Goal: Transaction & Acquisition: Book appointment/travel/reservation

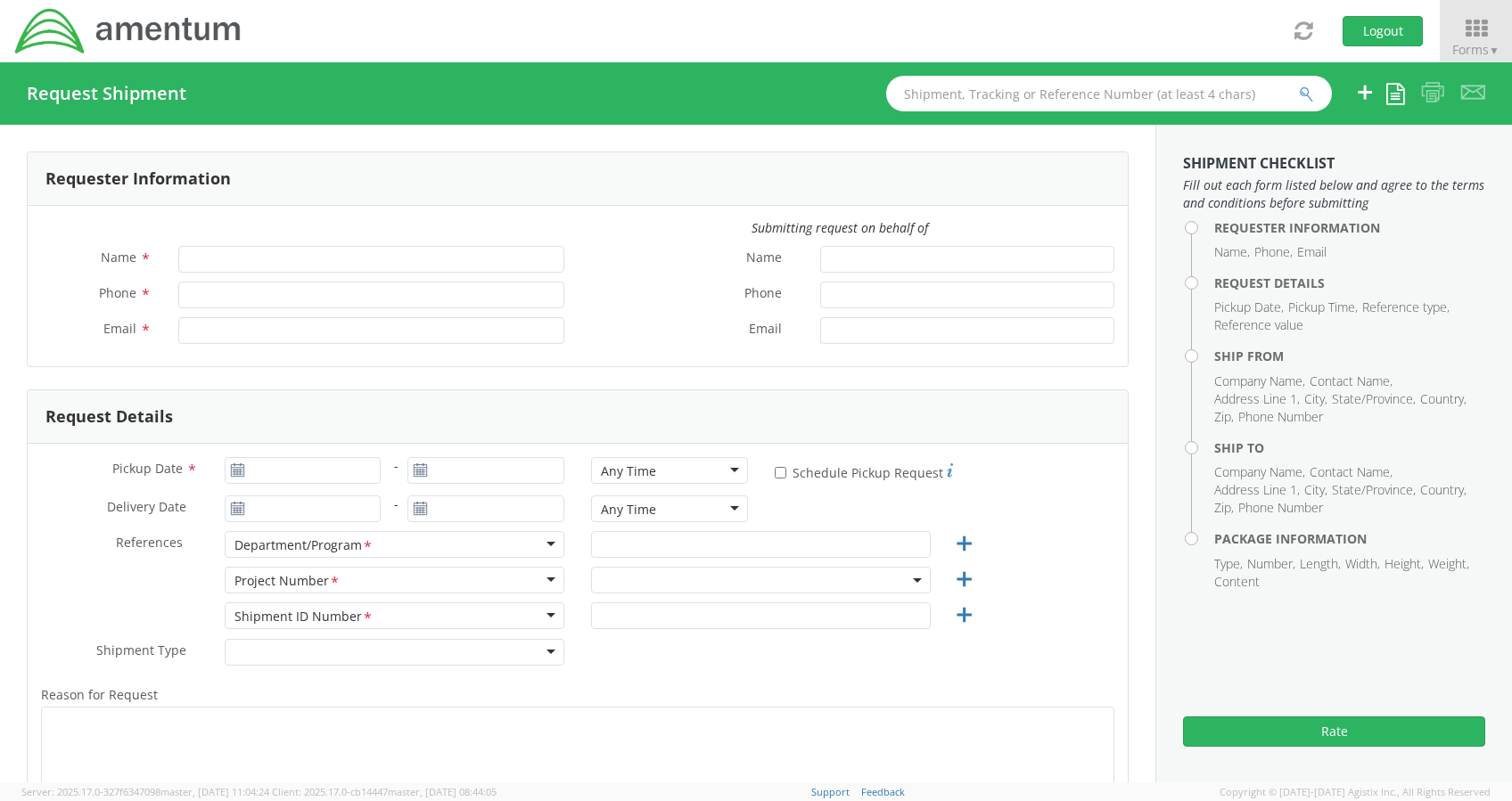
type input "[PERSON_NAME]"
type input "[PERSON_NAME][EMAIL_ADDRESS][PERSON_NAME][DOMAIN_NAME]"
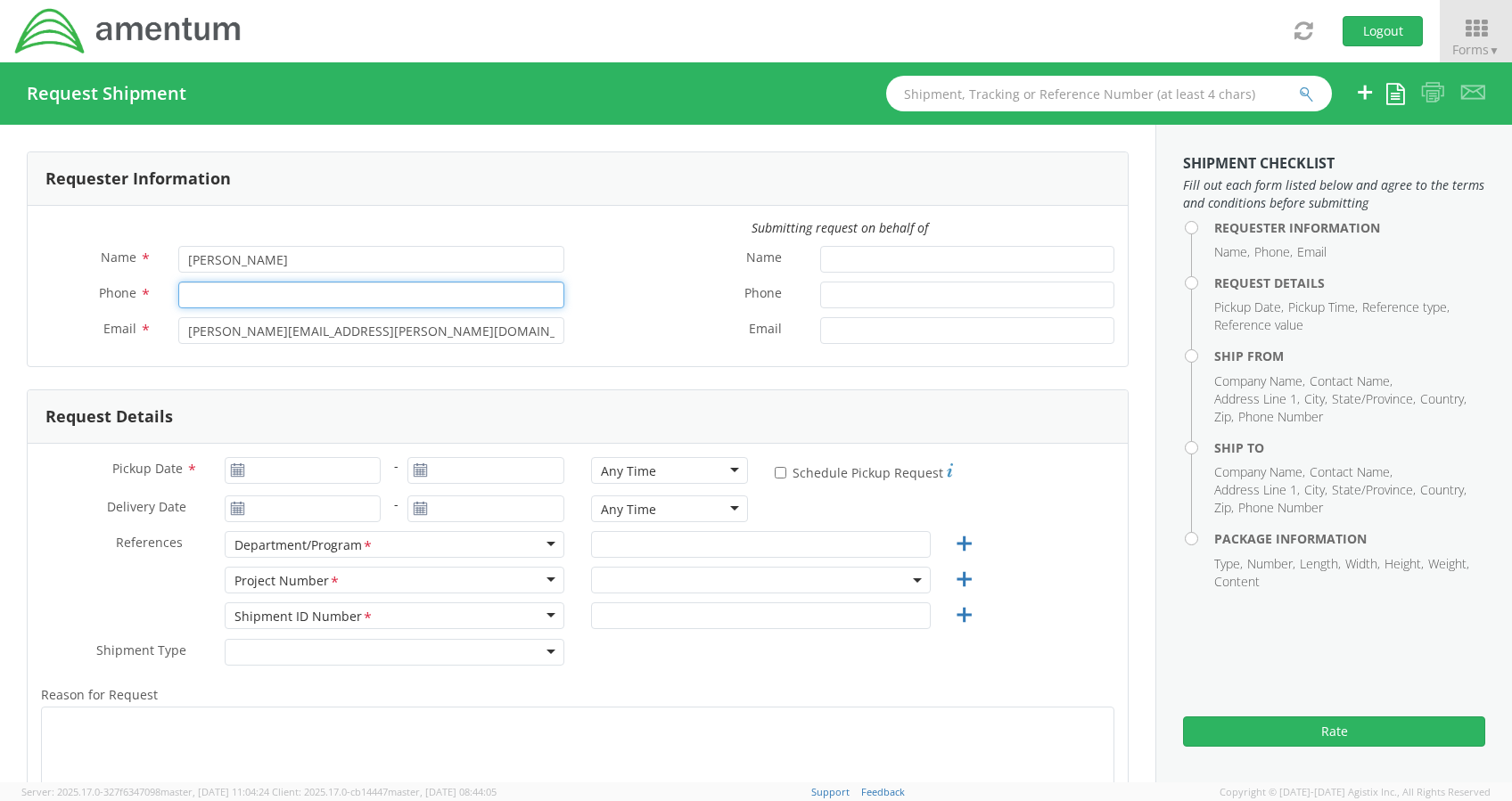
click at [307, 291] on input "Phone *" at bounding box center [371, 295] width 386 height 27
type input "2403856"
select select "ADMN.100046.00000"
type input "2403856004"
click at [606, 284] on label "Phone *" at bounding box center [692, 293] width 229 height 23
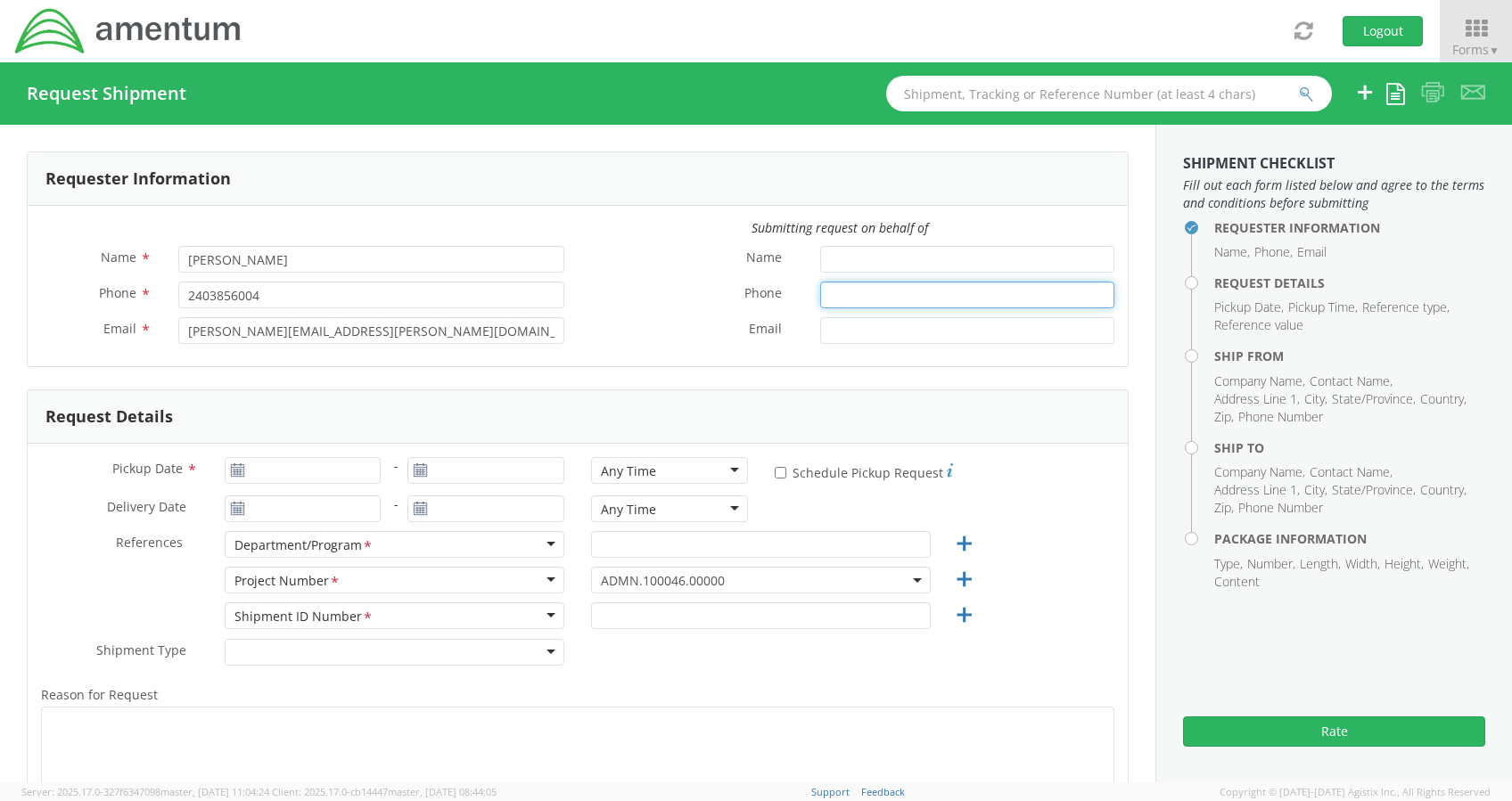
click at [821, 284] on input "Phone *" at bounding box center [967, 295] width 294 height 27
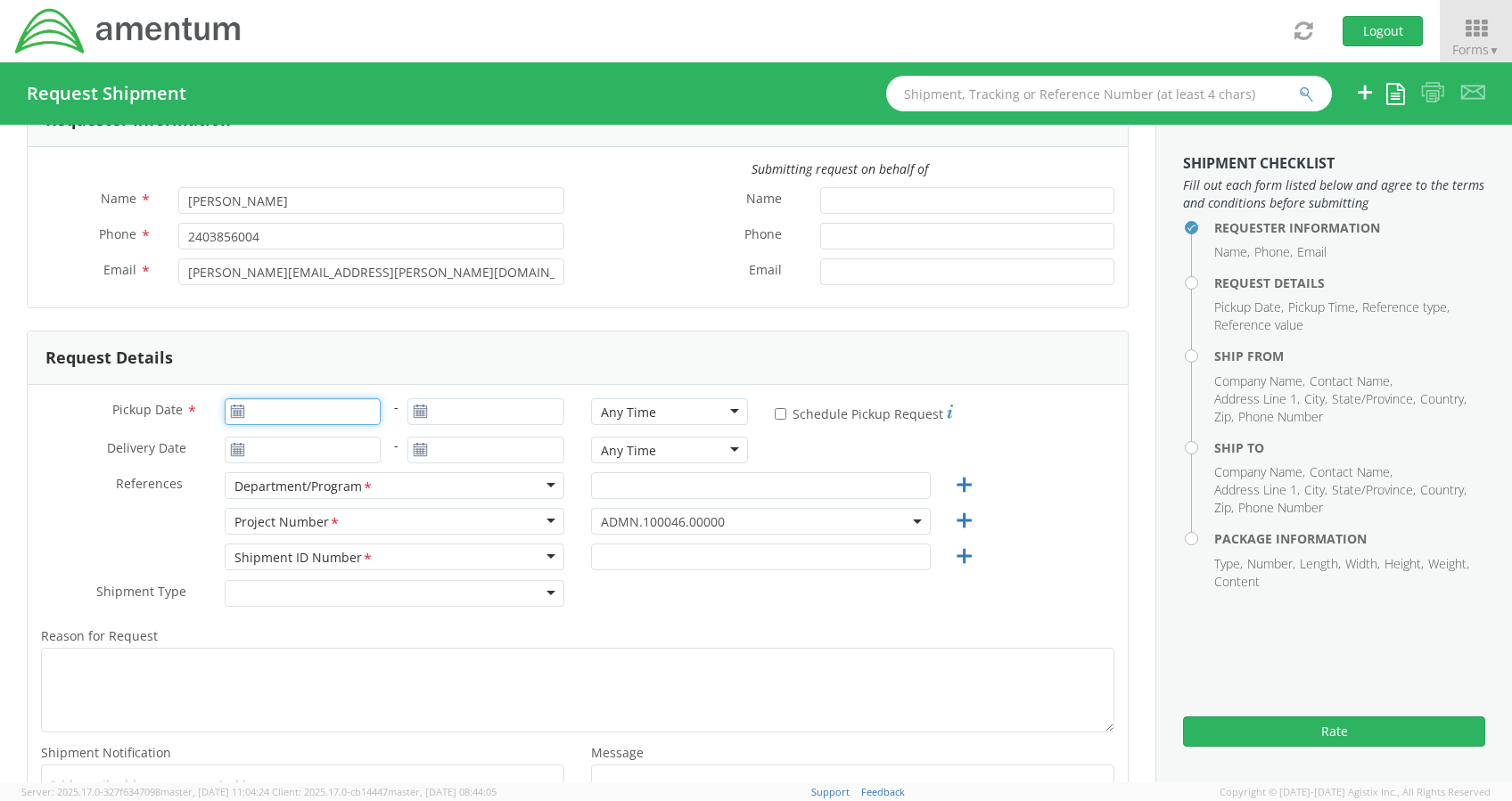
type input "[DATE]"
click at [334, 420] on input "[DATE]" at bounding box center [303, 411] width 157 height 27
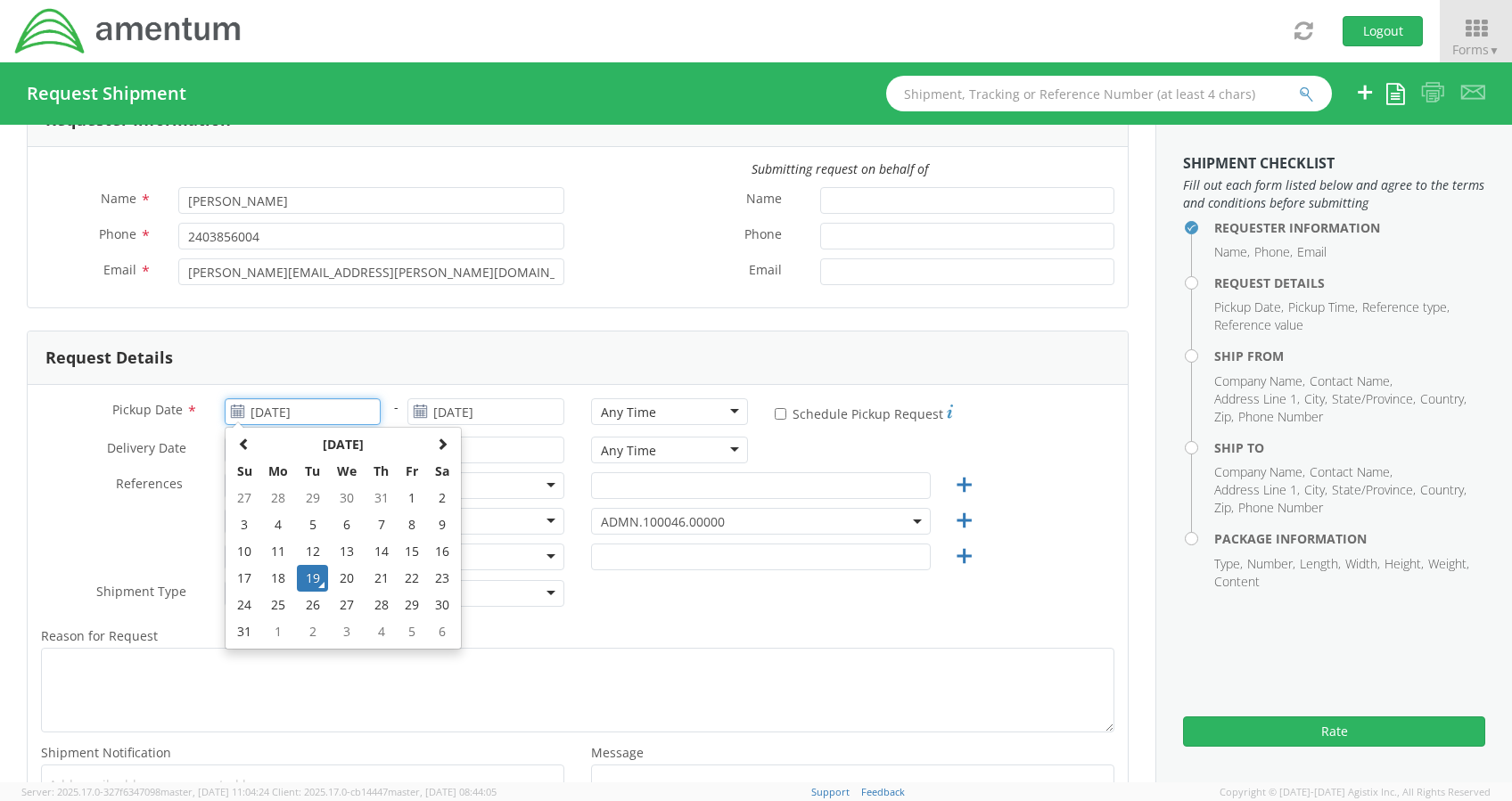
click at [307, 566] on td "19" at bounding box center [313, 578] width 31 height 27
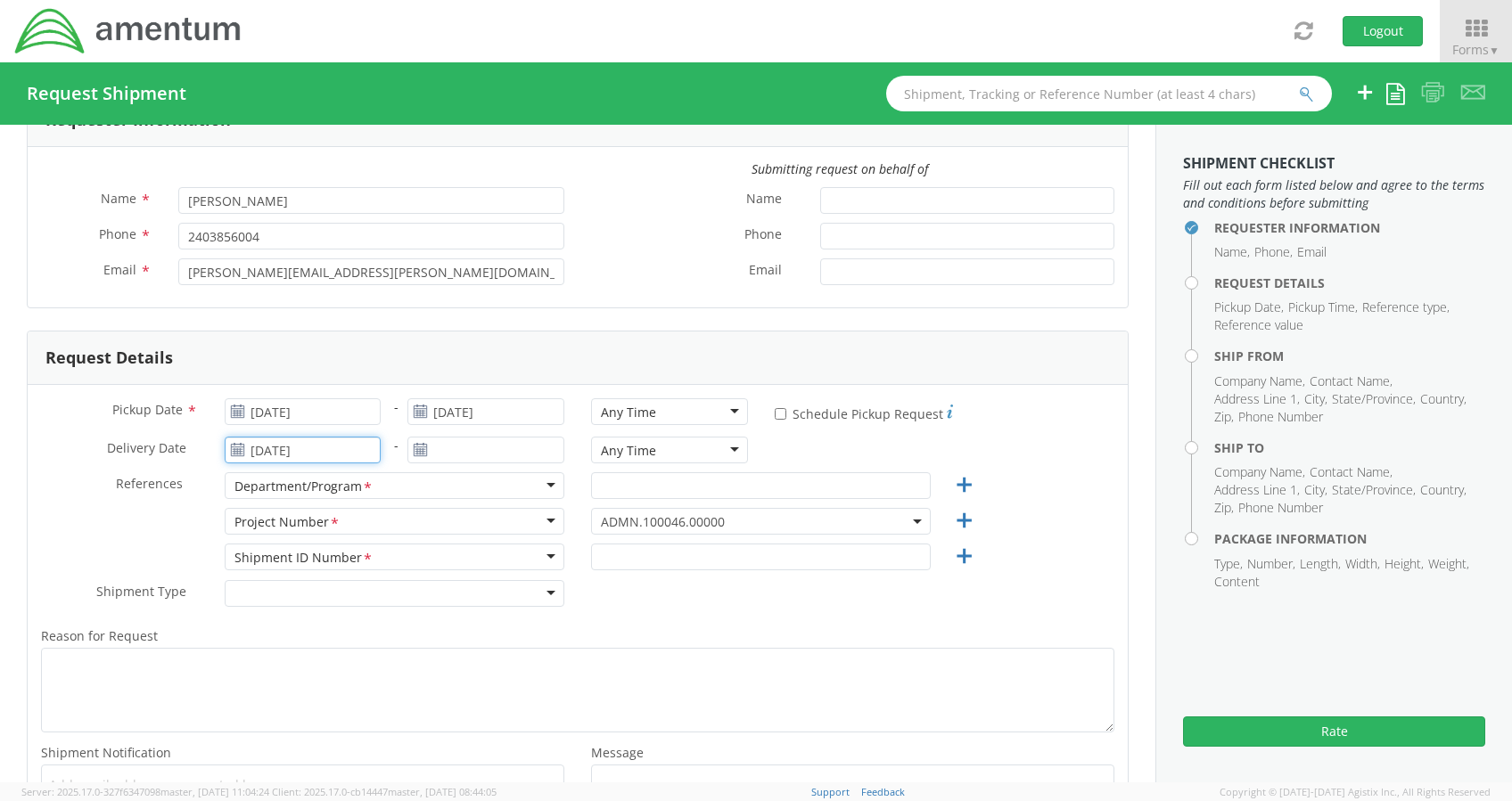
click at [325, 441] on input "[DATE]" at bounding box center [303, 450] width 157 height 27
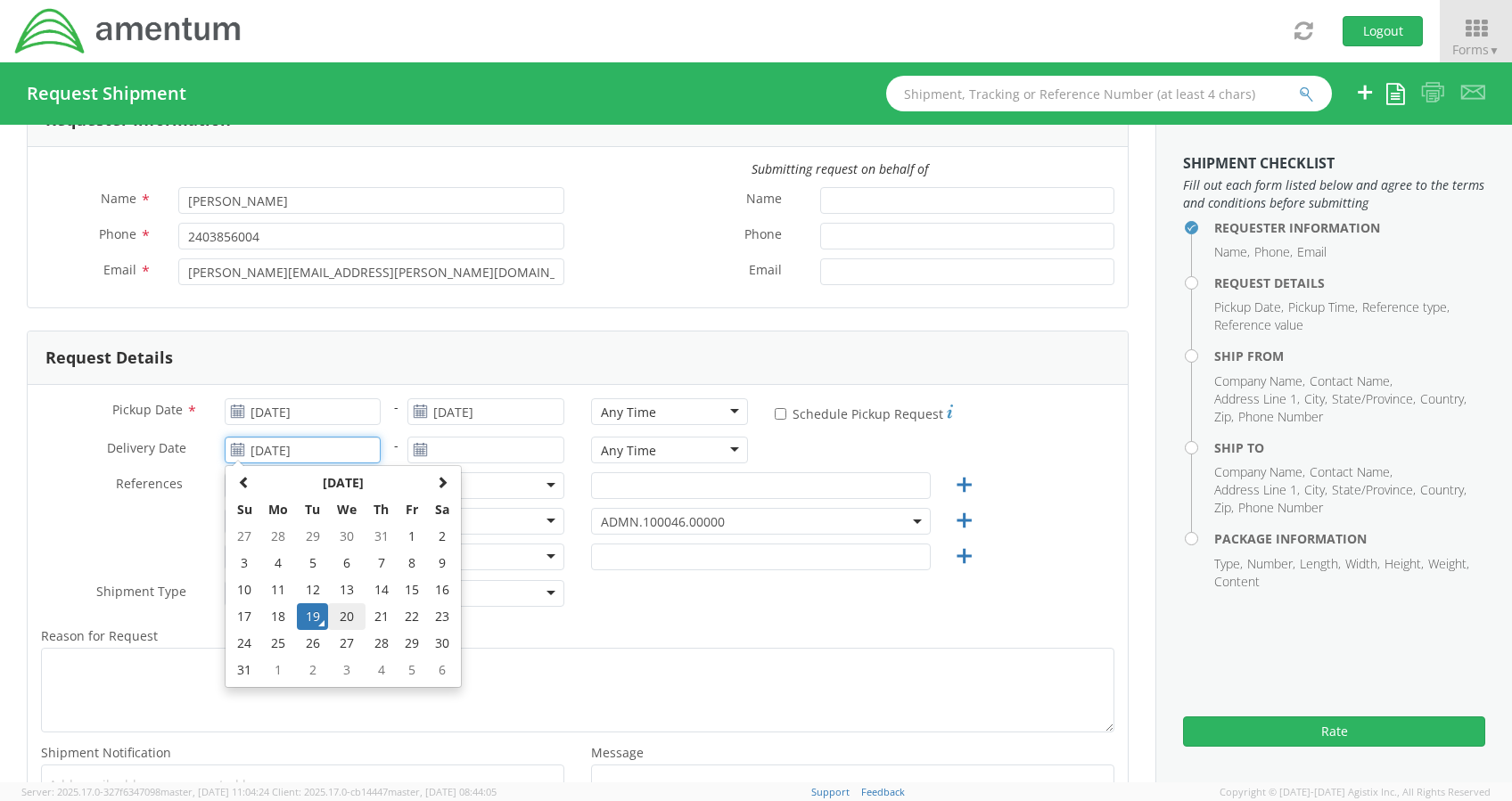
click at [346, 618] on td "20" at bounding box center [347, 617] width 38 height 27
type input "[DATE]"
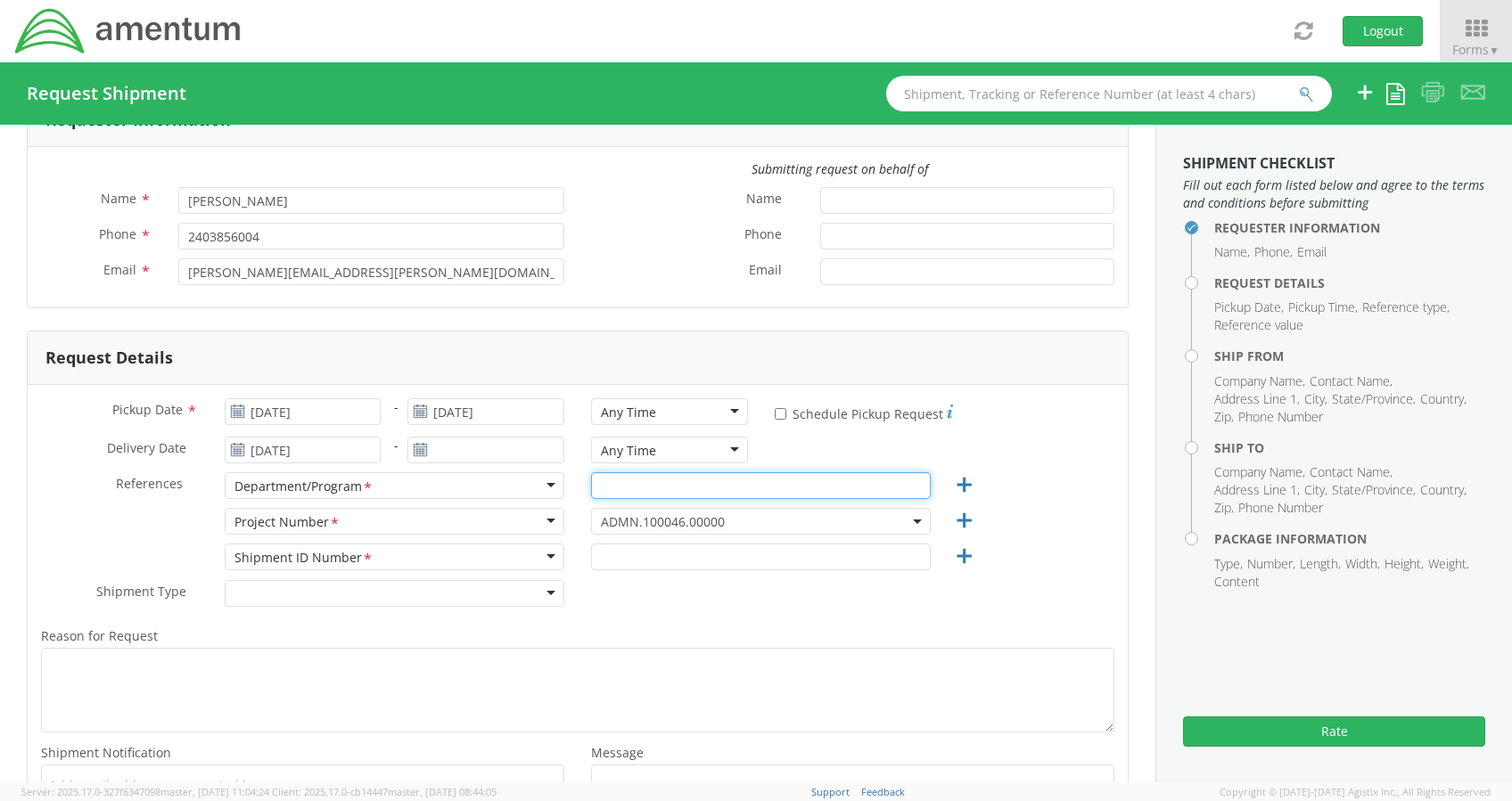
click at [613, 485] on input "text" at bounding box center [761, 485] width 339 height 27
type input "0001"
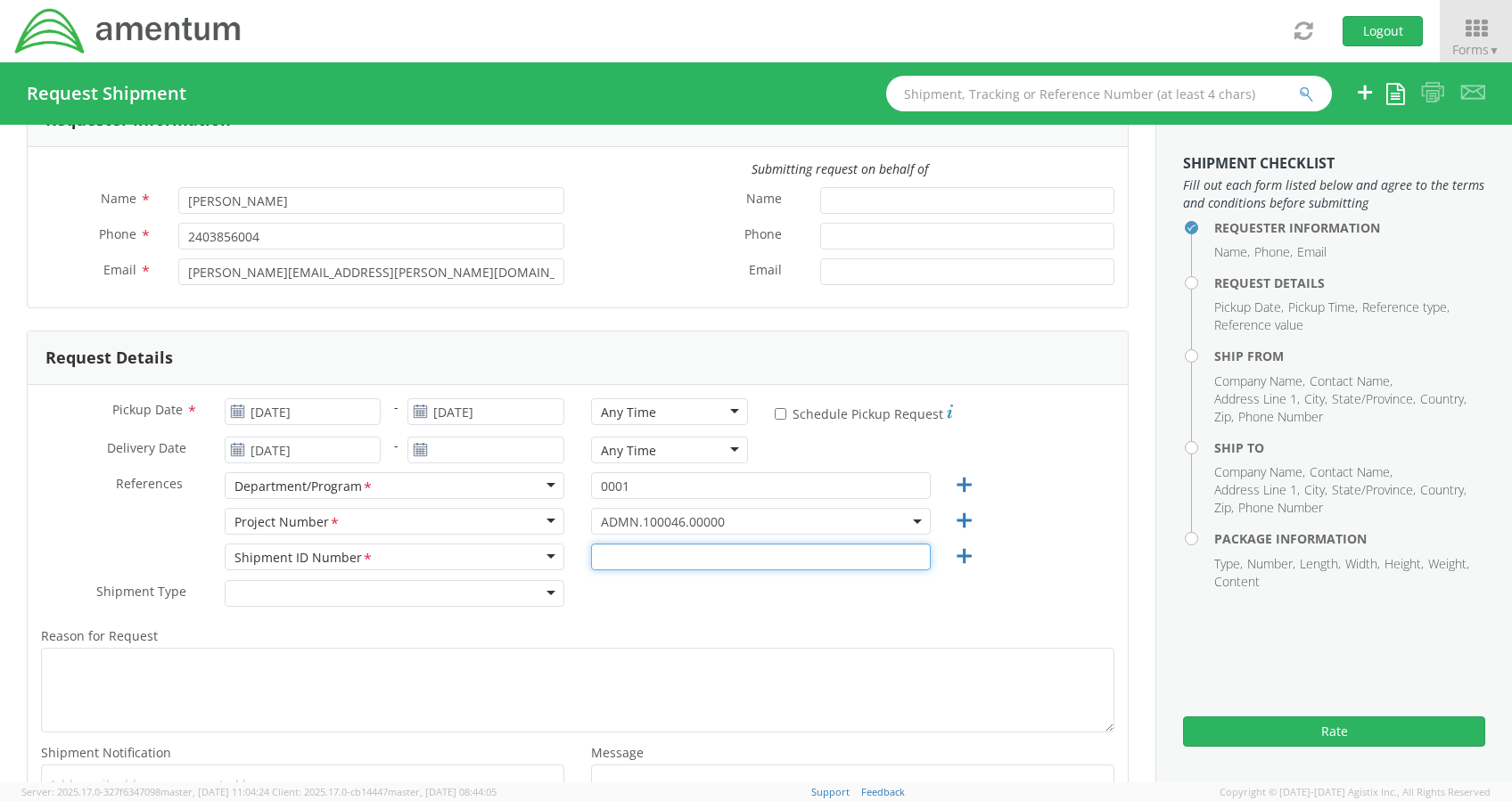
click at [602, 555] on input "text" at bounding box center [761, 557] width 339 height 27
type input "0001"
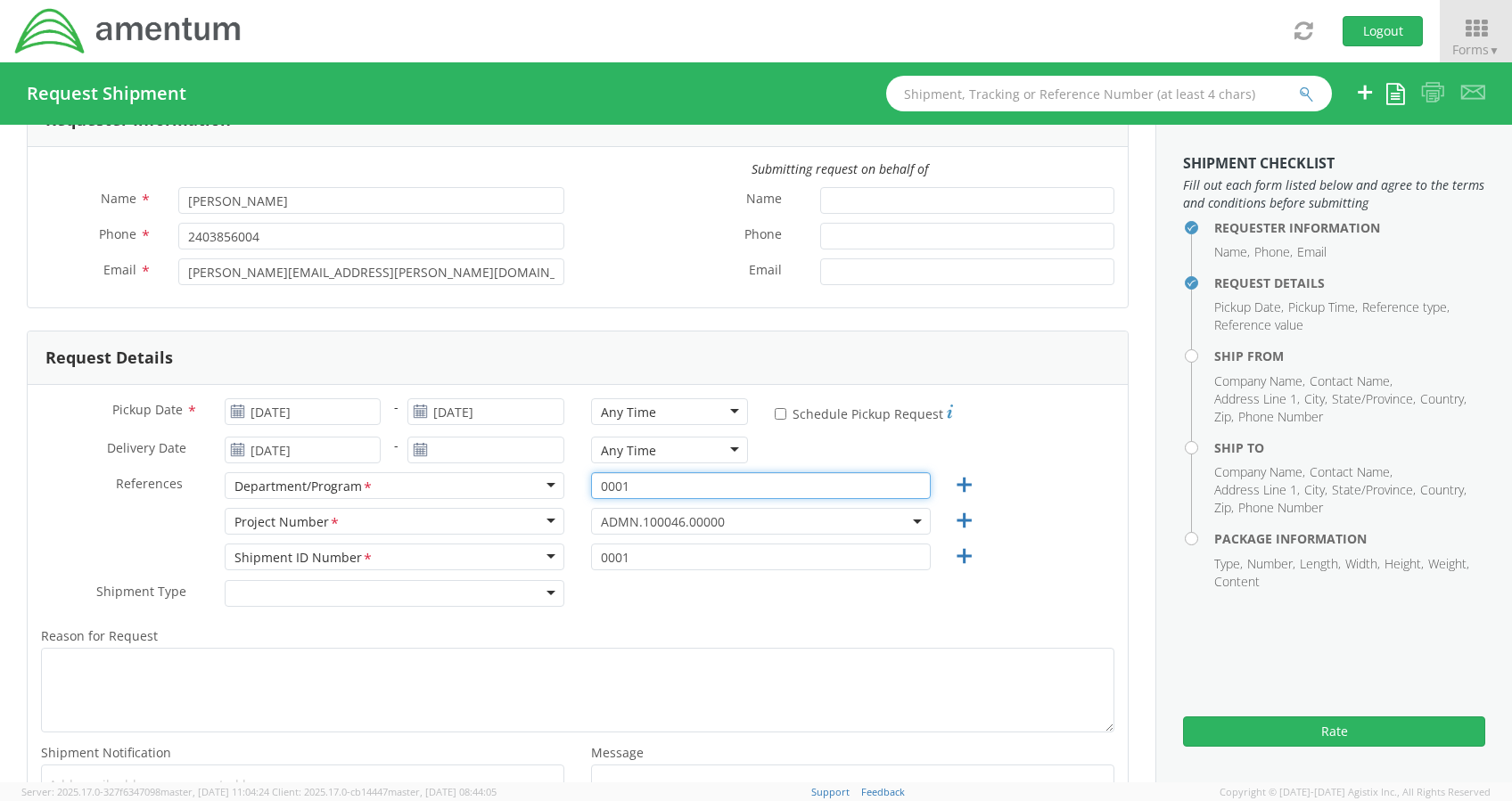
click at [642, 485] on input "0001" at bounding box center [761, 485] width 339 height 27
type input "0"
type input "Legal G&A"
click at [305, 410] on input "[DATE]" at bounding box center [303, 411] width 157 height 27
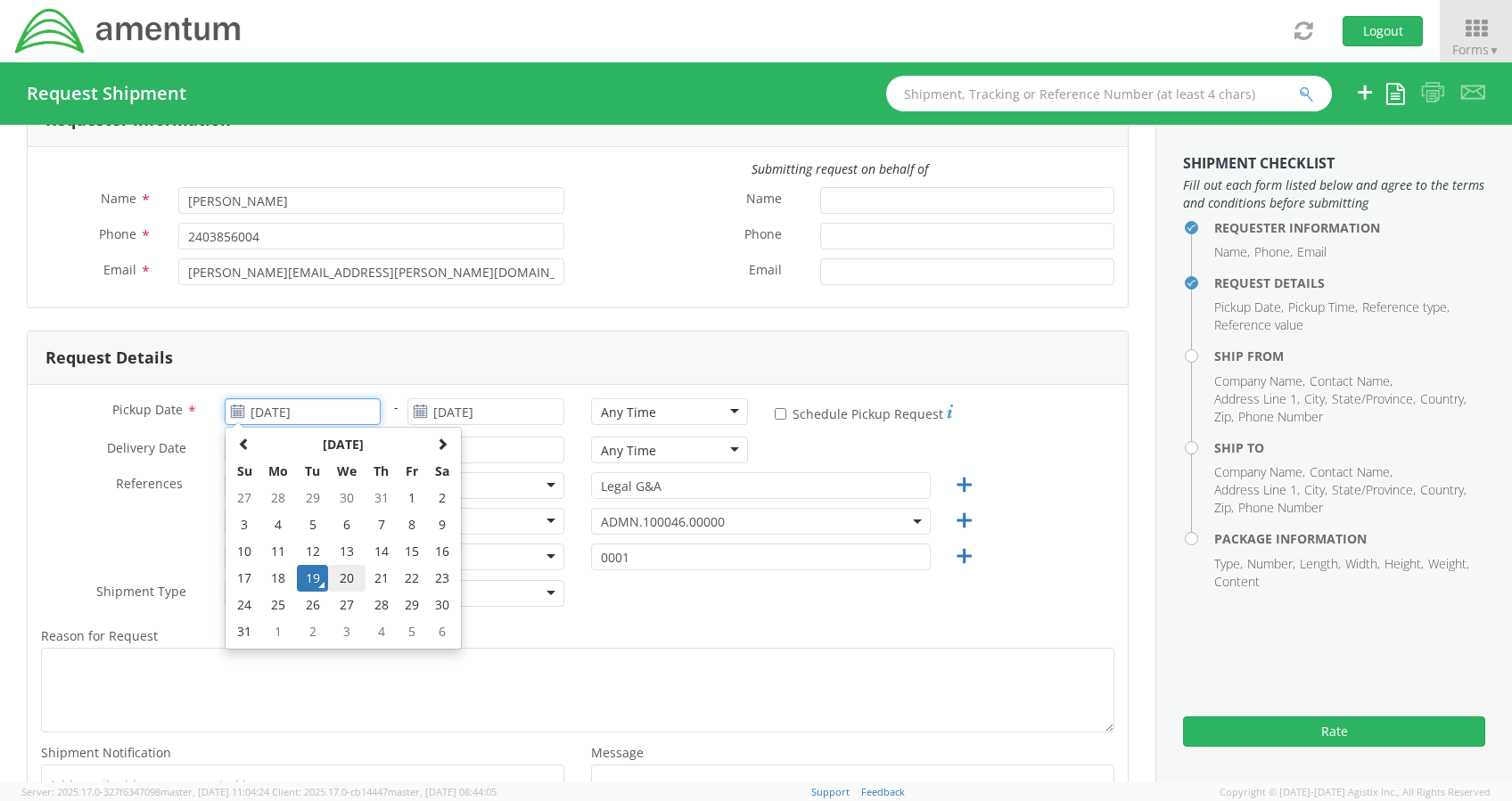
click at [345, 583] on td "20" at bounding box center [347, 578] width 38 height 27
type input "[DATE]"
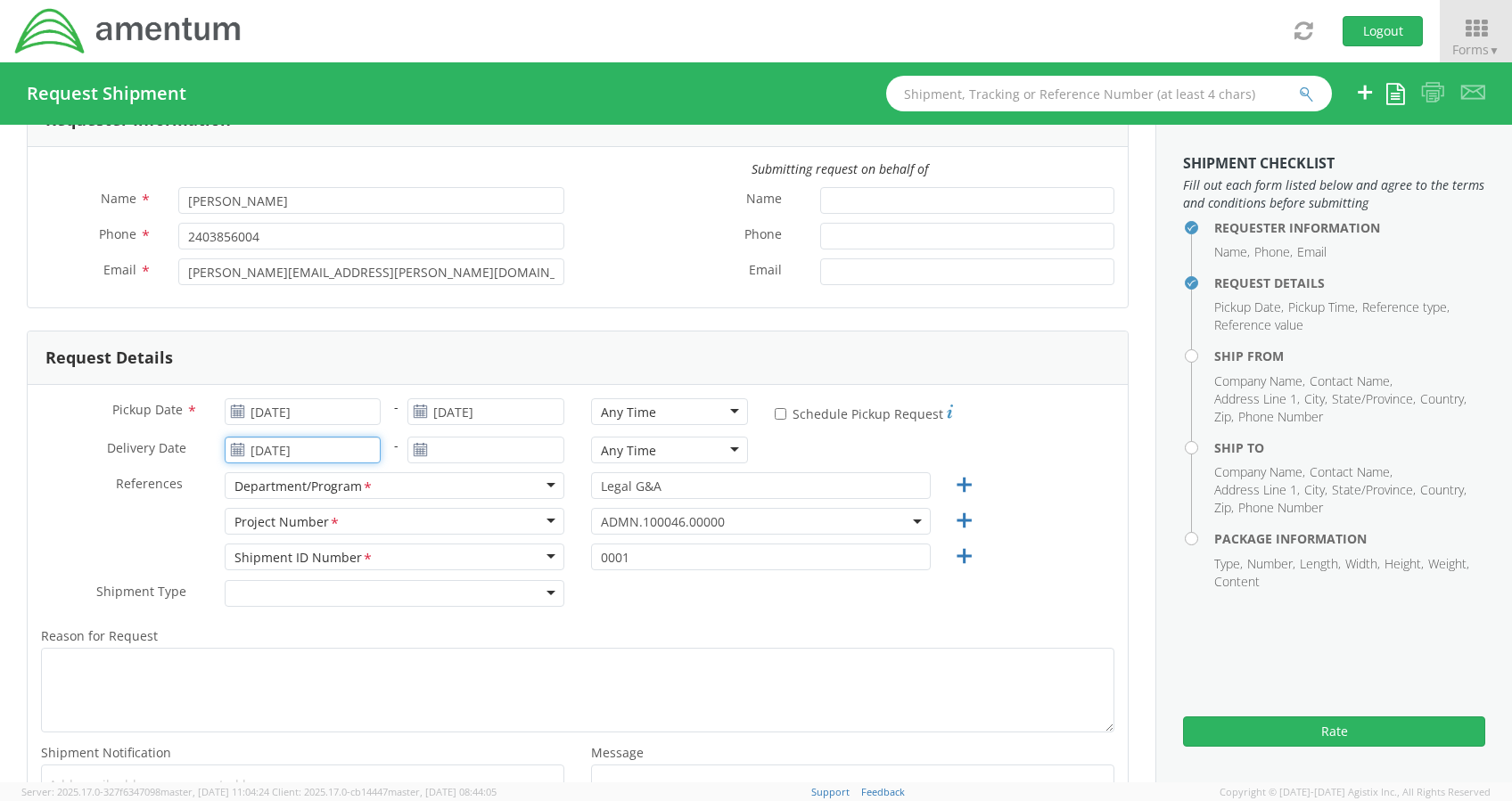
click at [328, 455] on input "[DATE]" at bounding box center [303, 450] width 157 height 27
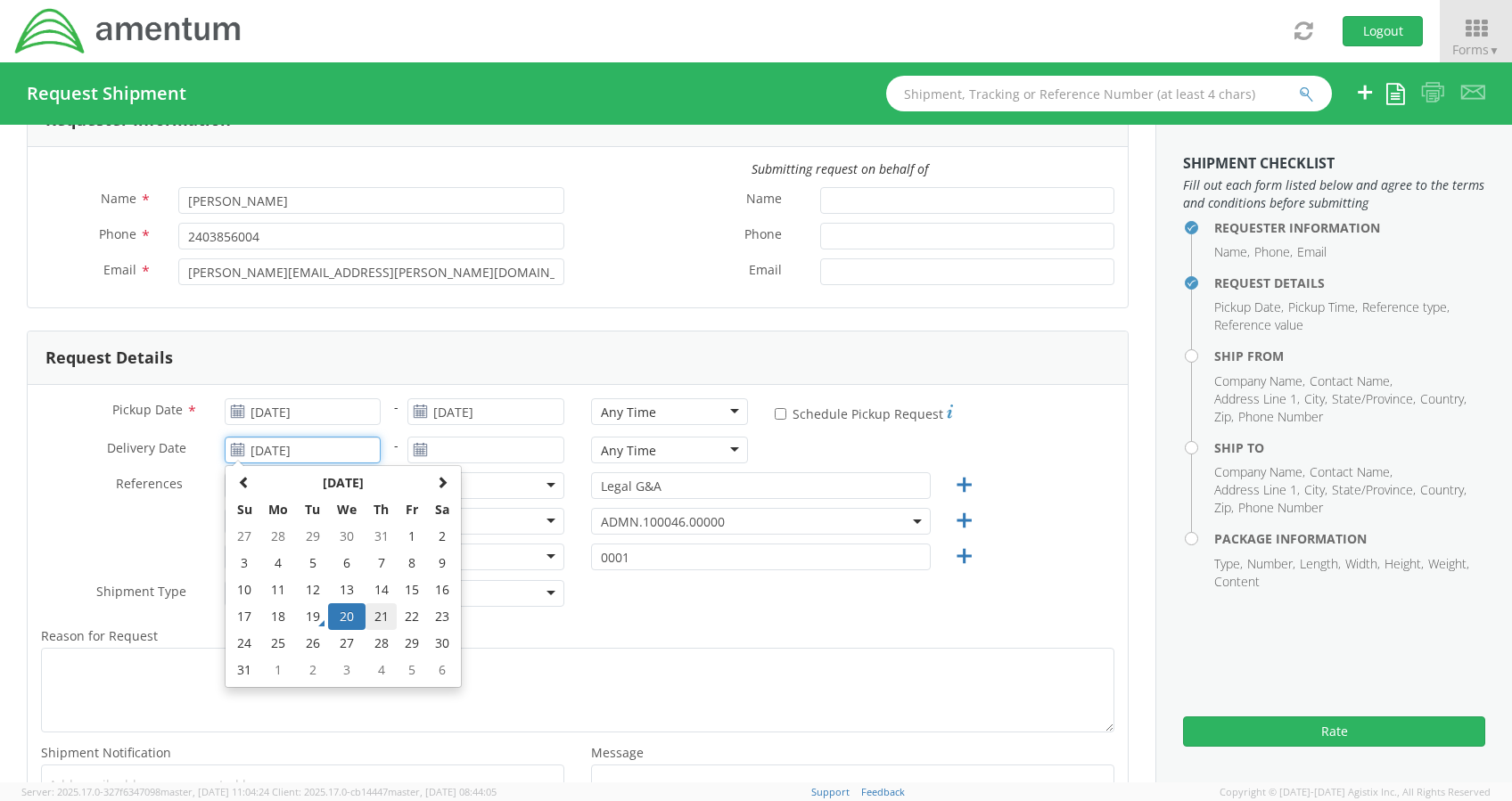
click at [381, 610] on td "21" at bounding box center [381, 617] width 31 height 27
type input "[DATE]"
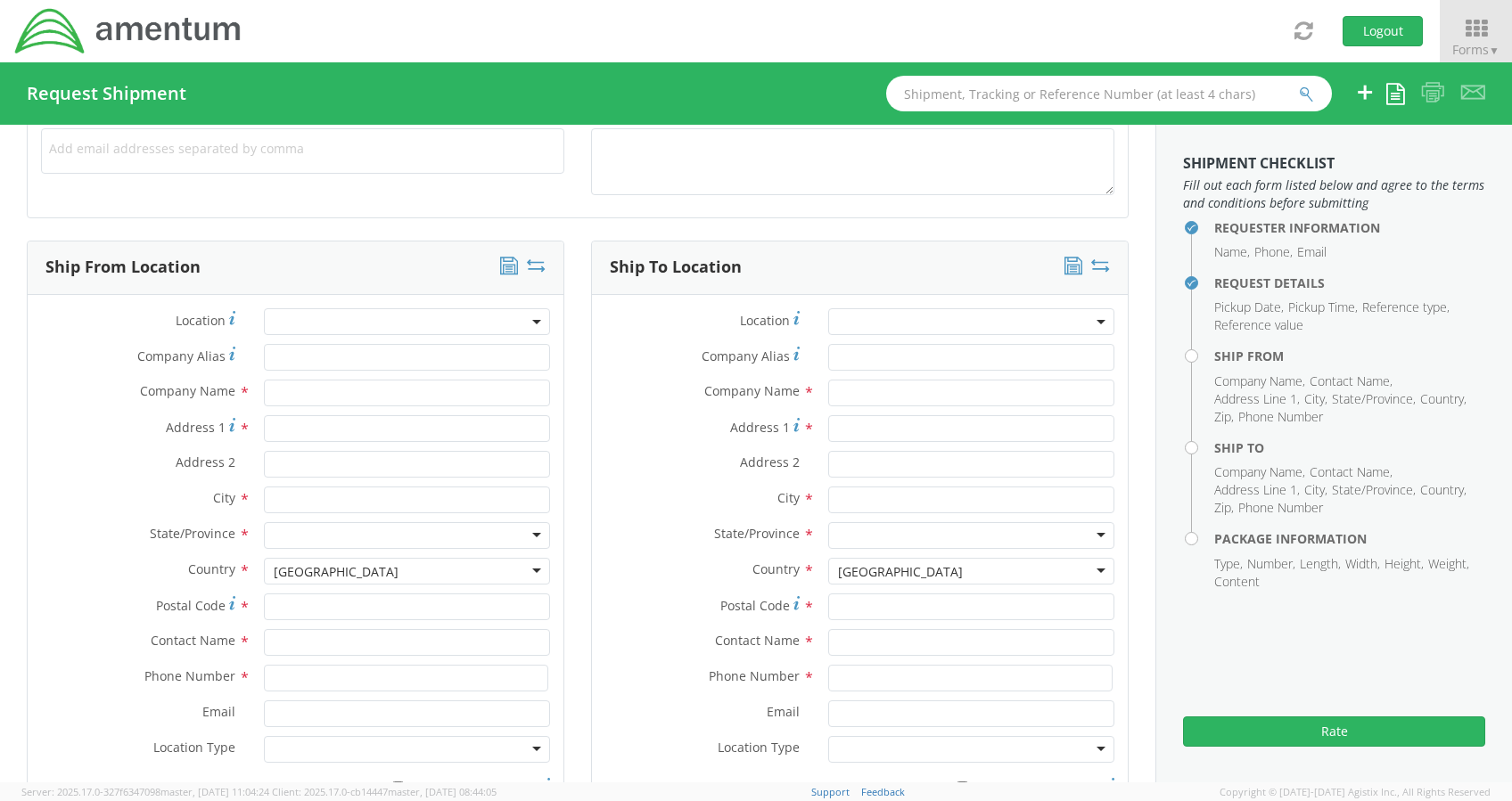
scroll to position [696, 0]
click at [386, 380] on input "text" at bounding box center [407, 392] width 286 height 27
type input "Amentum Services, Inc."
click at [563, 365] on div "Ship From Location Location * Company Alias * Company Name * Amentum Services, …" at bounding box center [296, 540] width 564 height 602
click at [320, 429] on input "Address 1 *" at bounding box center [407, 428] width 286 height 27
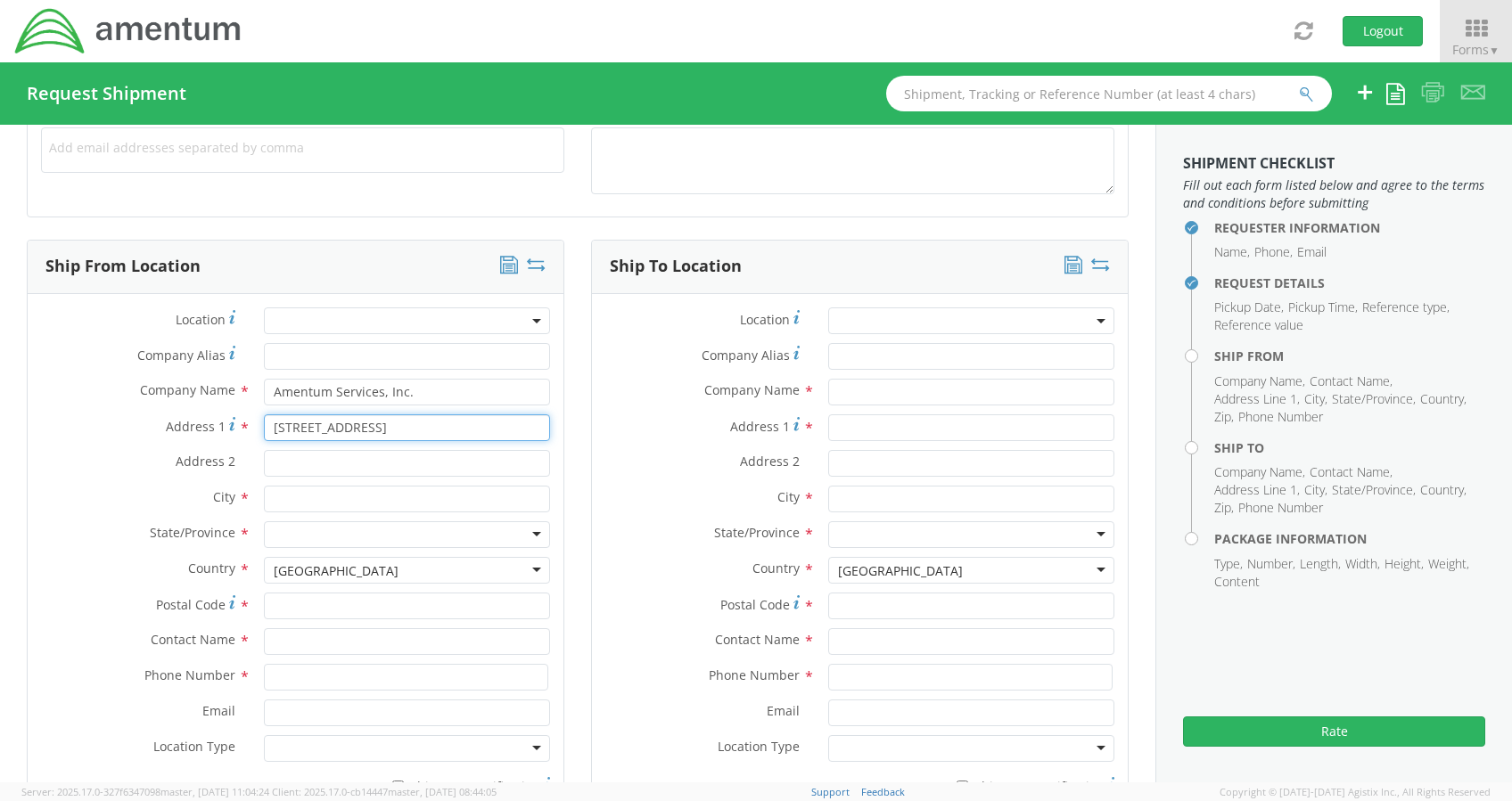
type input "[STREET_ADDRESS]"
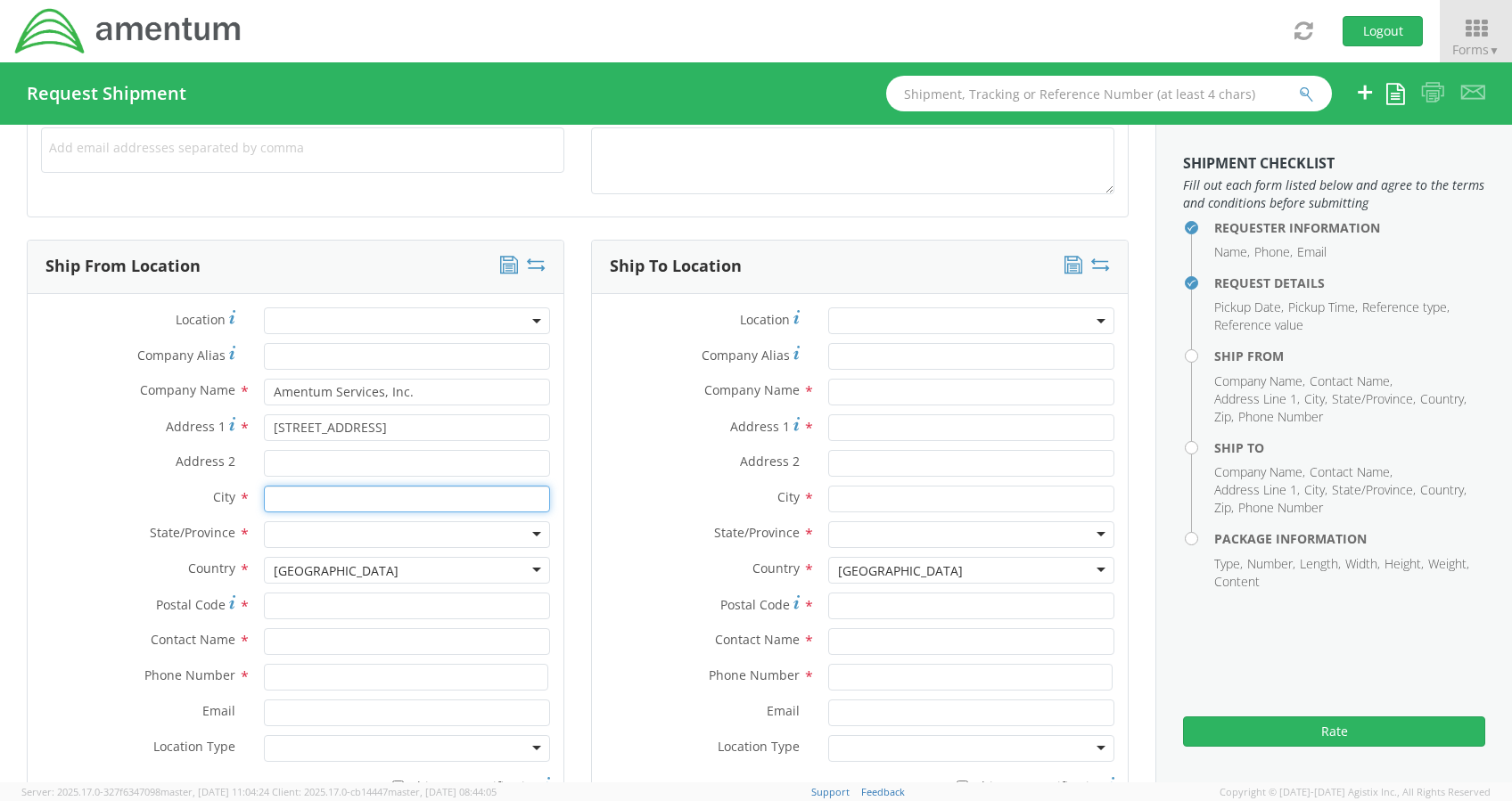
click at [295, 489] on input "text" at bounding box center [407, 499] width 286 height 27
type input "[PERSON_NAME]"
click at [122, 536] on label "State/Province *" at bounding box center [139, 533] width 223 height 23
click at [289, 530] on div at bounding box center [407, 535] width 286 height 27
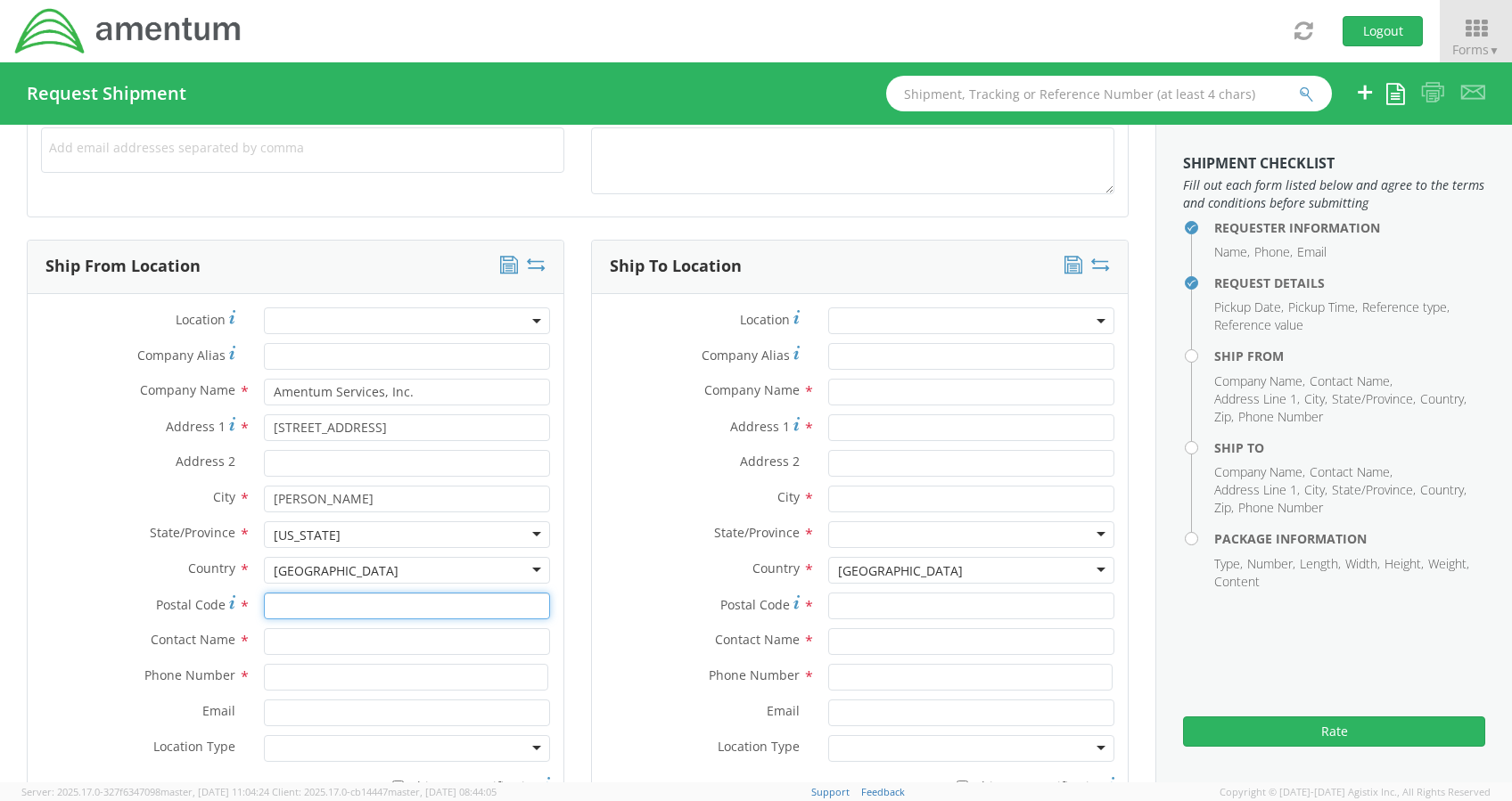
click at [291, 599] on input "Postal Code *" at bounding box center [407, 606] width 286 height 27
type input "21704"
click at [266, 642] on input "text" at bounding box center [407, 642] width 286 height 27
type input "[PERSON_NAME]"
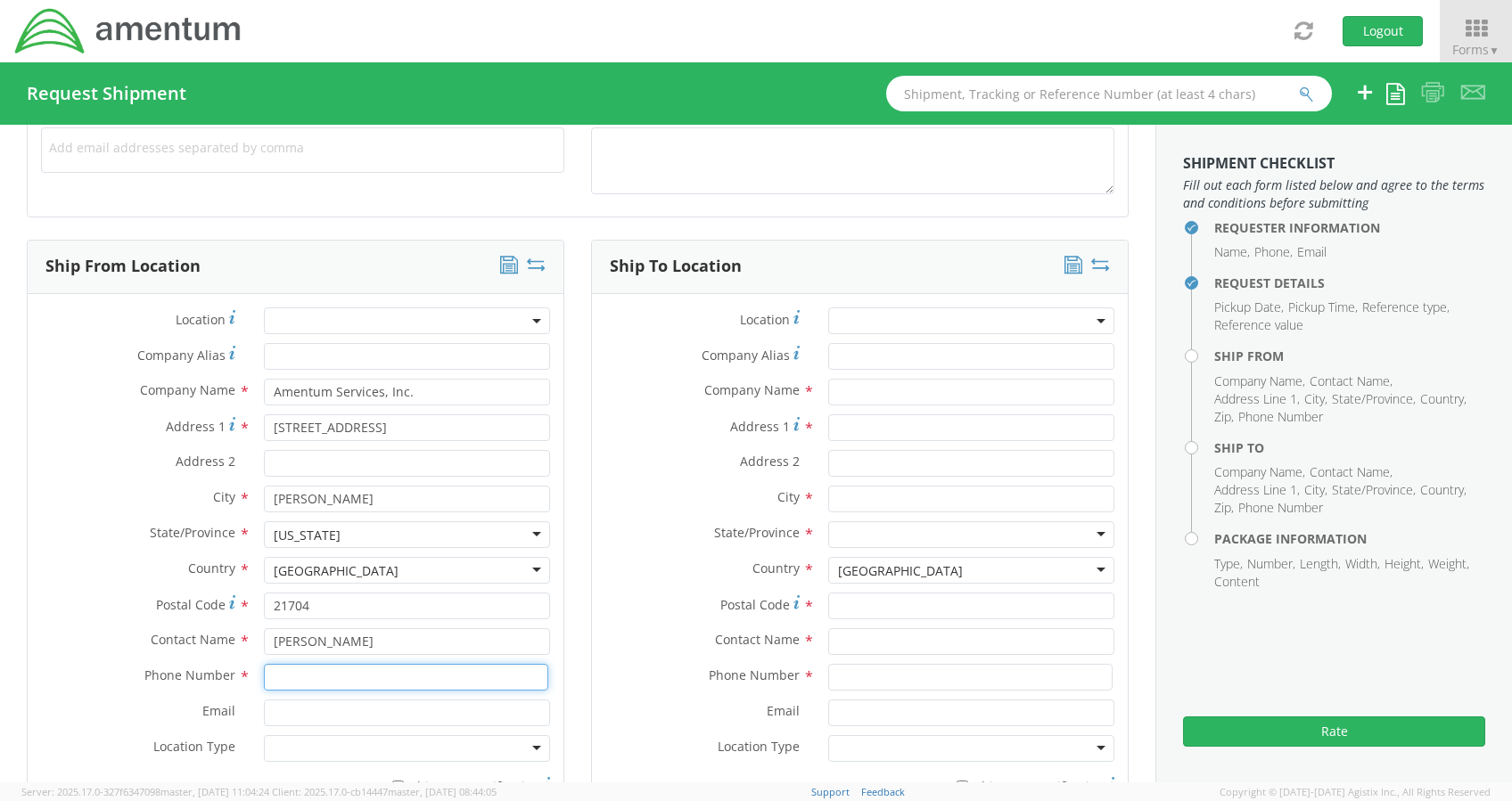
click at [288, 673] on input at bounding box center [406, 677] width 284 height 27
type input "3019444567"
click at [885, 386] on input "text" at bounding box center [971, 392] width 286 height 27
type input "Business Entity Correspondence"
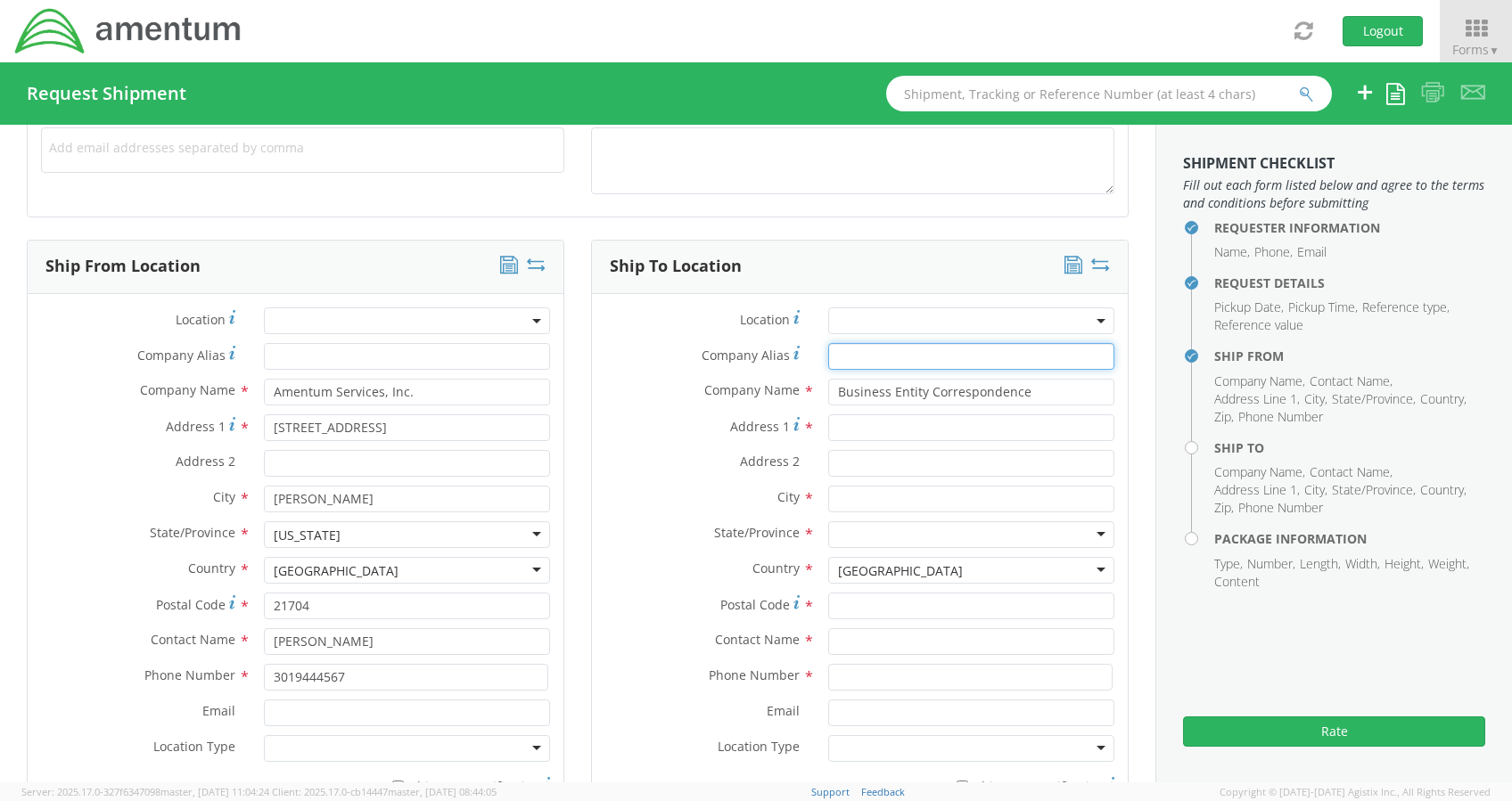
type input "Business Entity Correspondence"
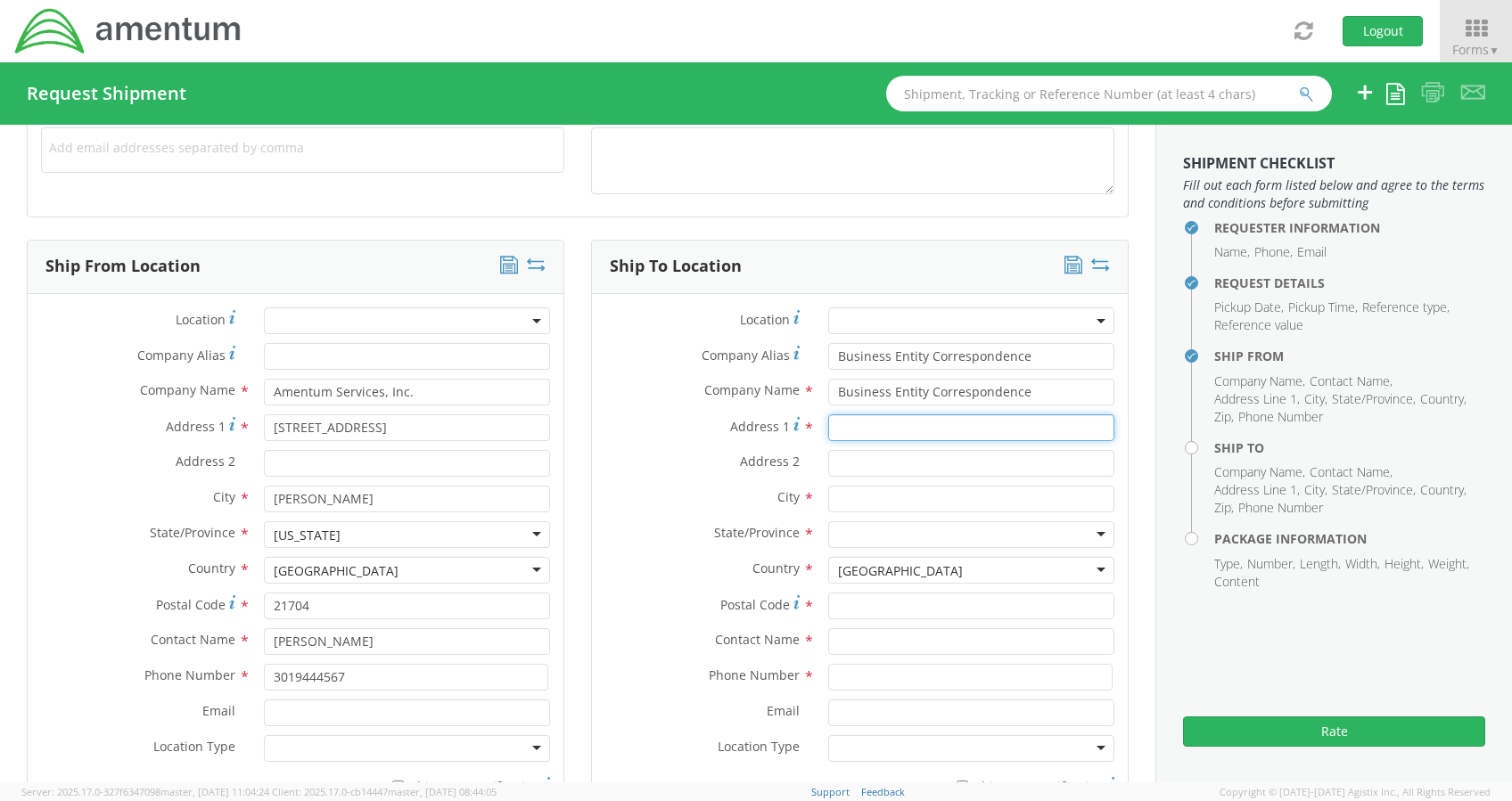
type input "PO Box 942857"
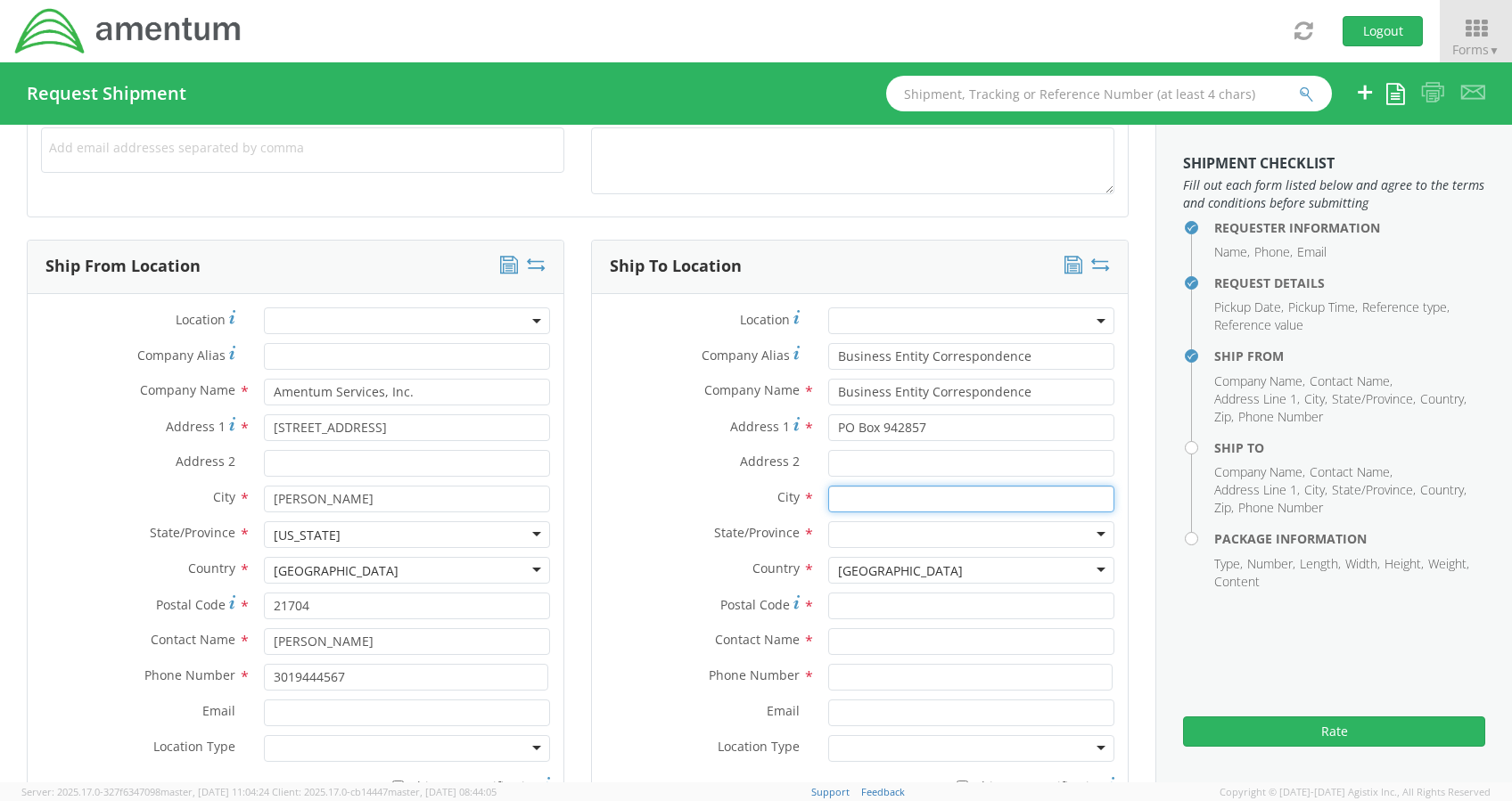
type input "[GEOGRAPHIC_DATA]"
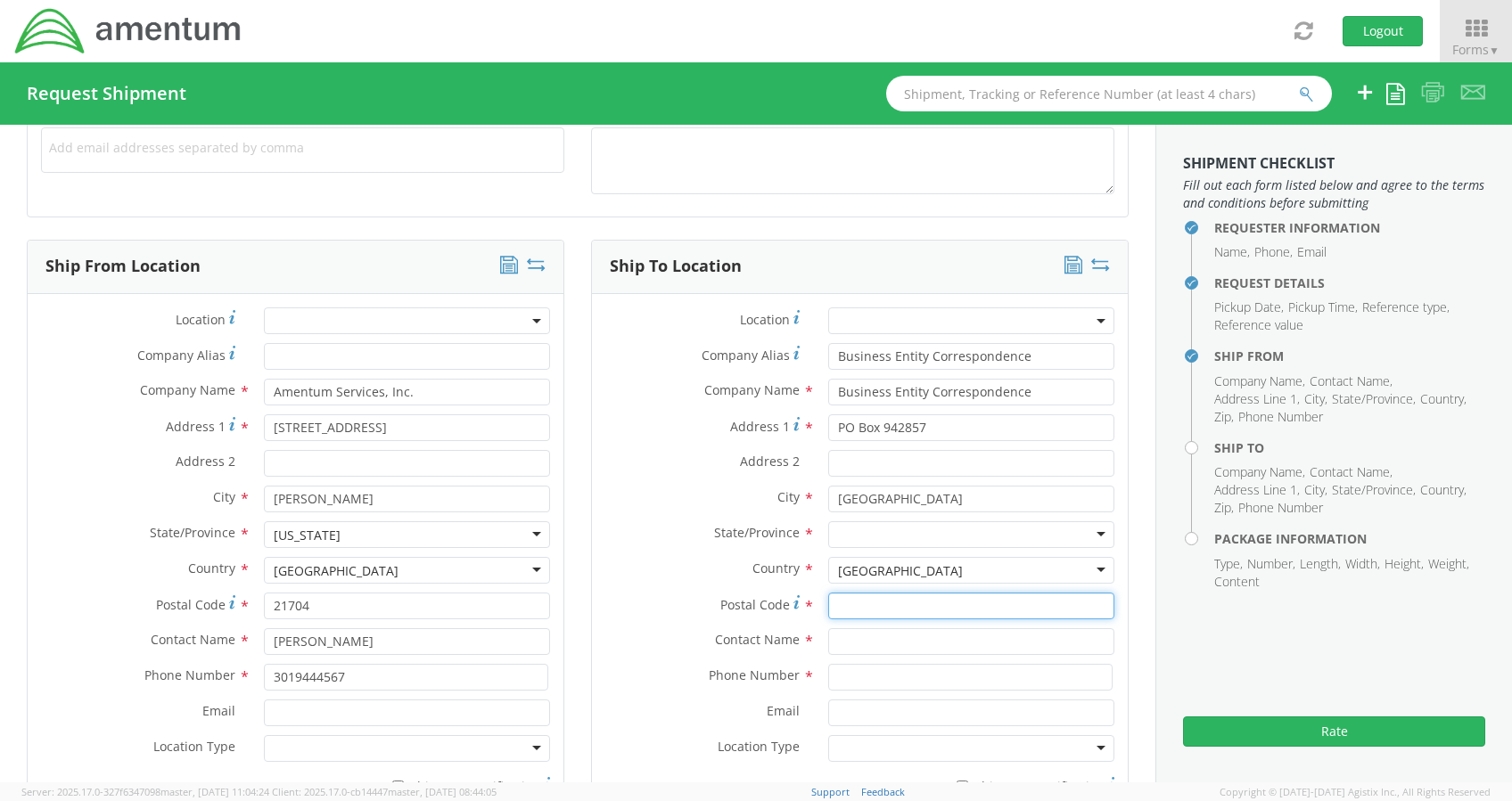
type input "94257-4040"
type input "Franchise Tax Board"
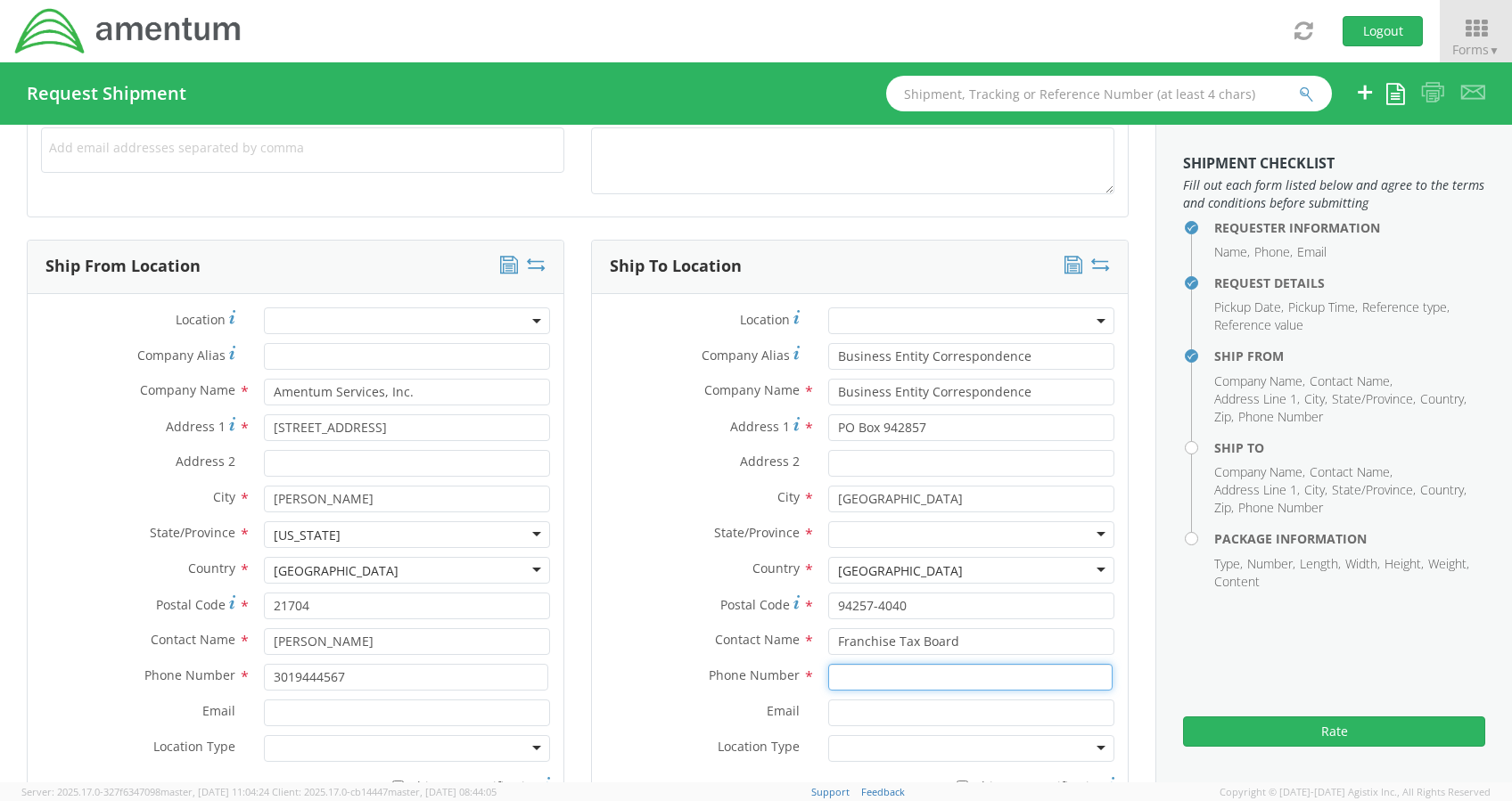
type input "8886350494"
type input "[EMAIL_ADDRESS][PERSON_NAME][DOMAIN_NAME]"
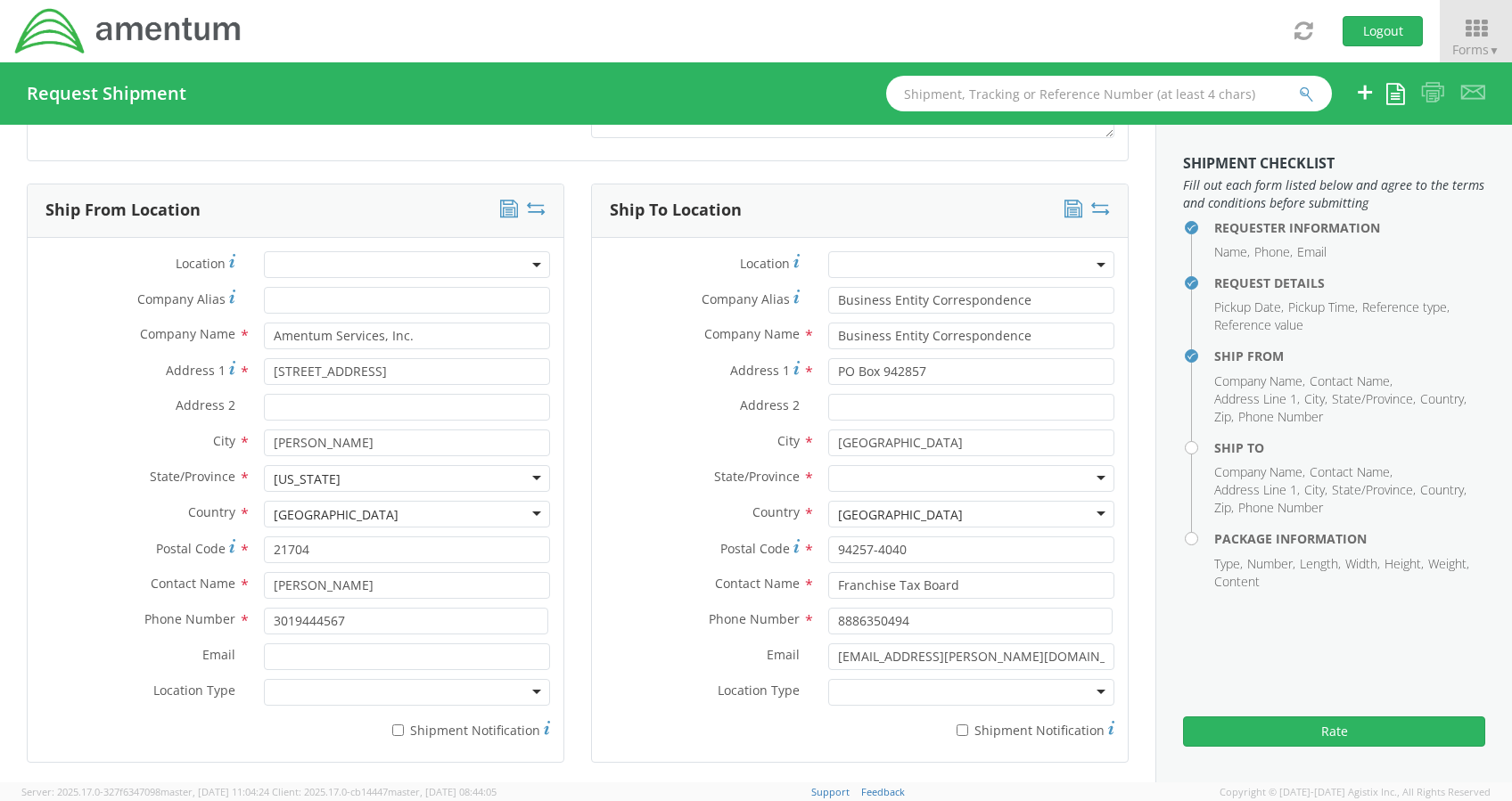
scroll to position [823, 0]
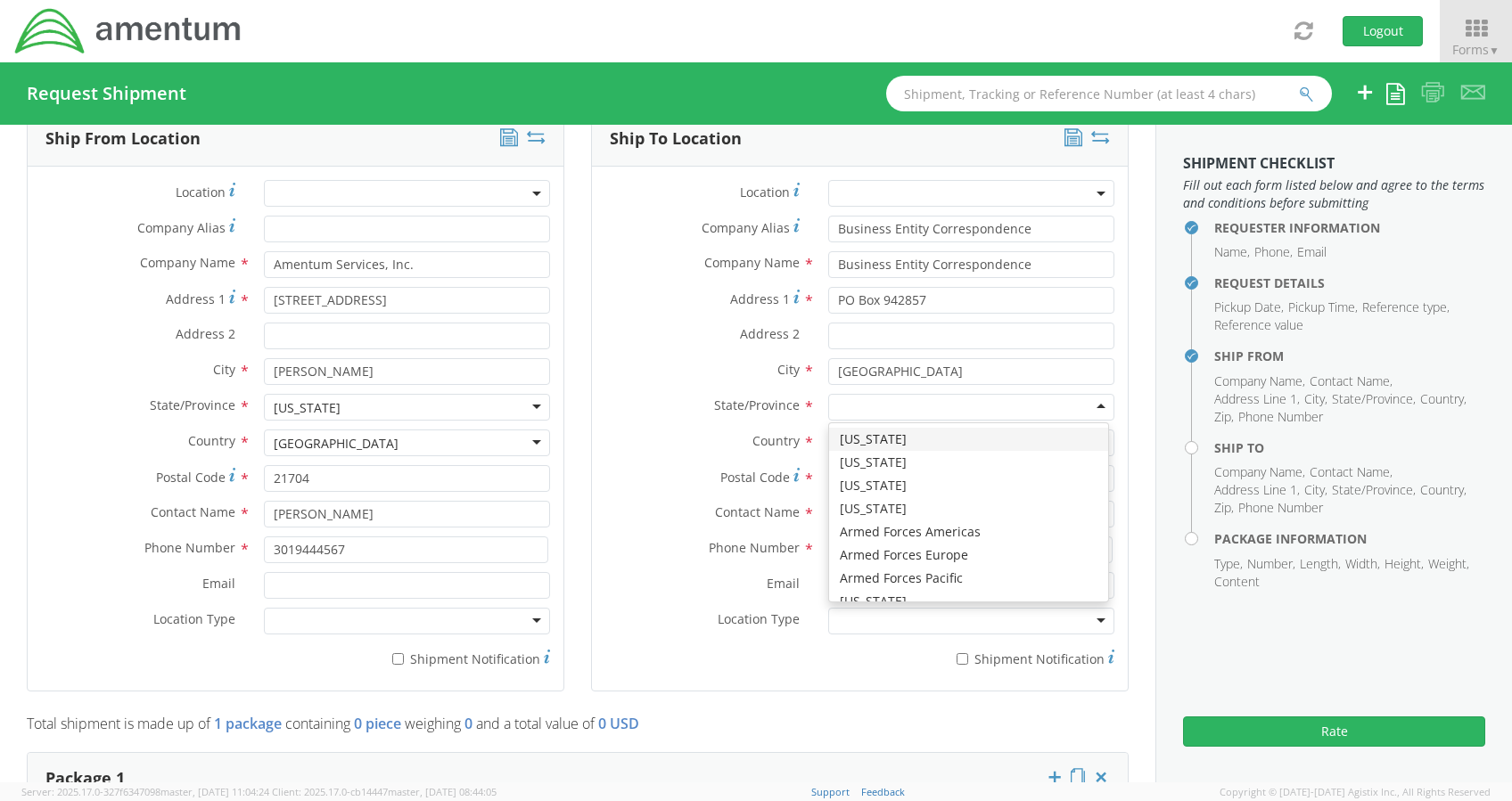
click at [874, 408] on div at bounding box center [971, 406] width 286 height 27
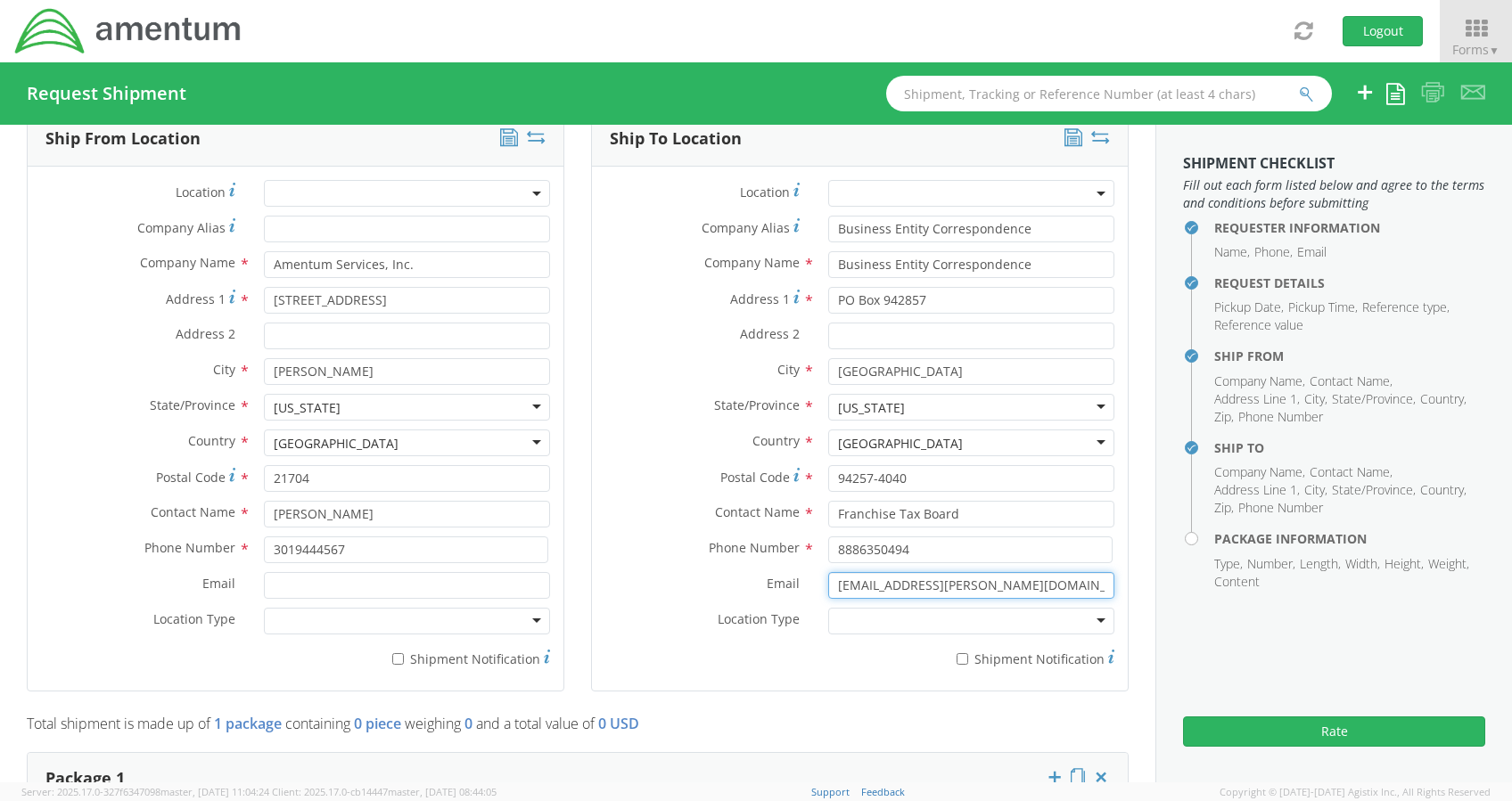
drag, startPoint x: 1018, startPoint y: 583, endPoint x: 740, endPoint y: 596, distance: 278.3
click at [740, 596] on div "Email * [EMAIL_ADDRESS][PERSON_NAME][DOMAIN_NAME]" at bounding box center [859, 585] width 536 height 27
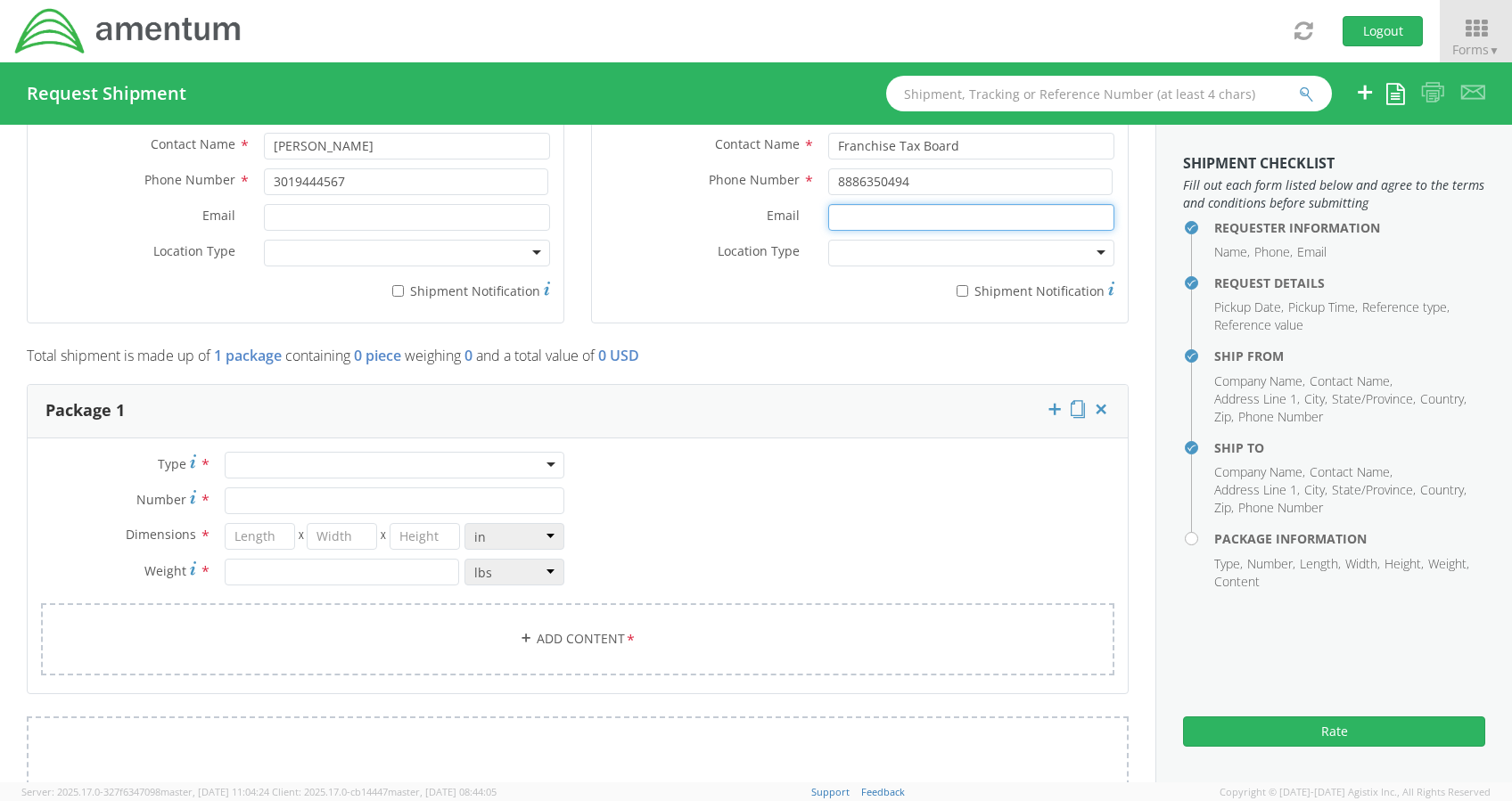
scroll to position [1250, 0]
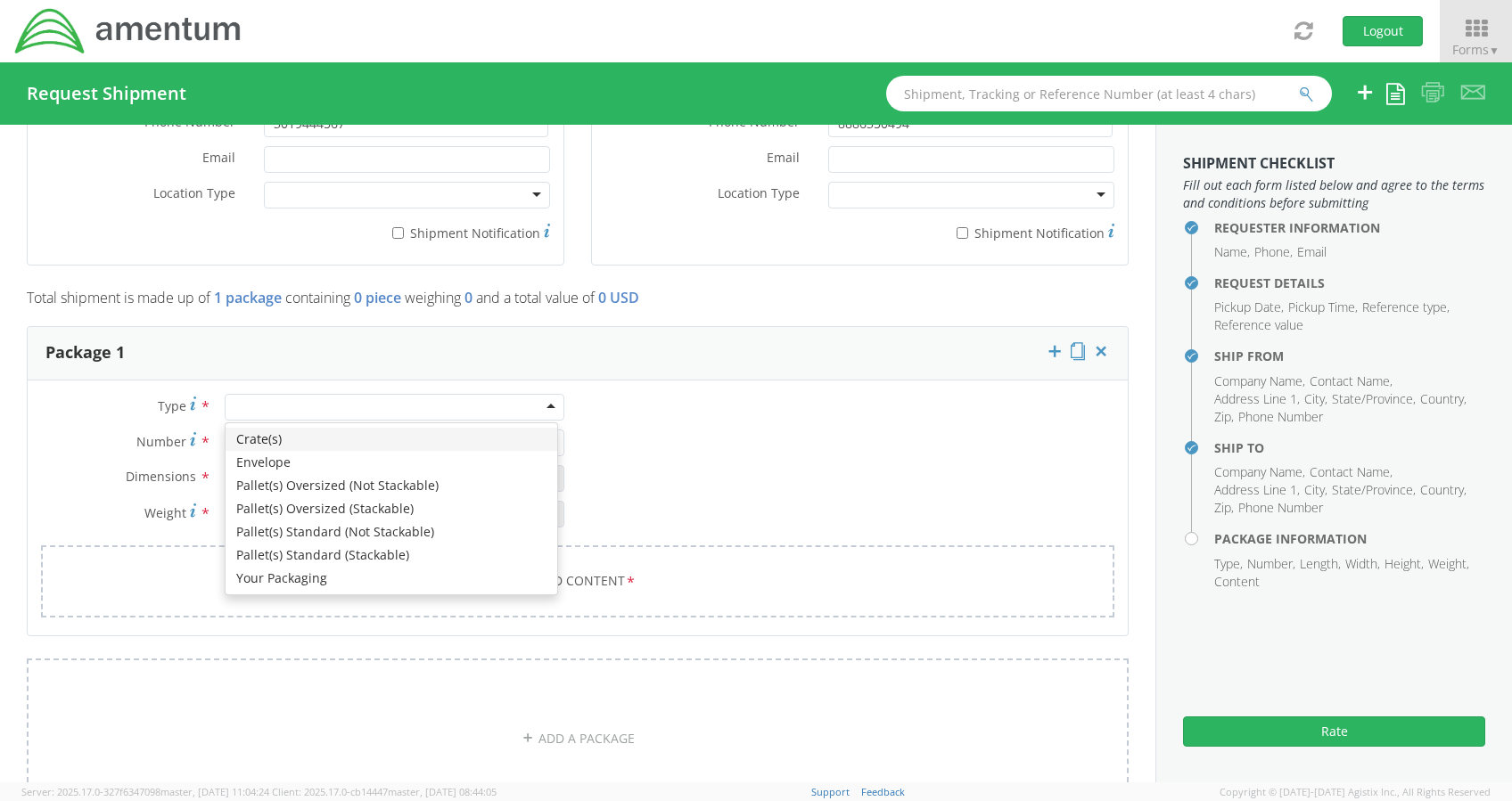
click at [488, 411] on div at bounding box center [395, 406] width 339 height 27
type input "1"
type input "9.5"
type input "12.5"
type input "0.25"
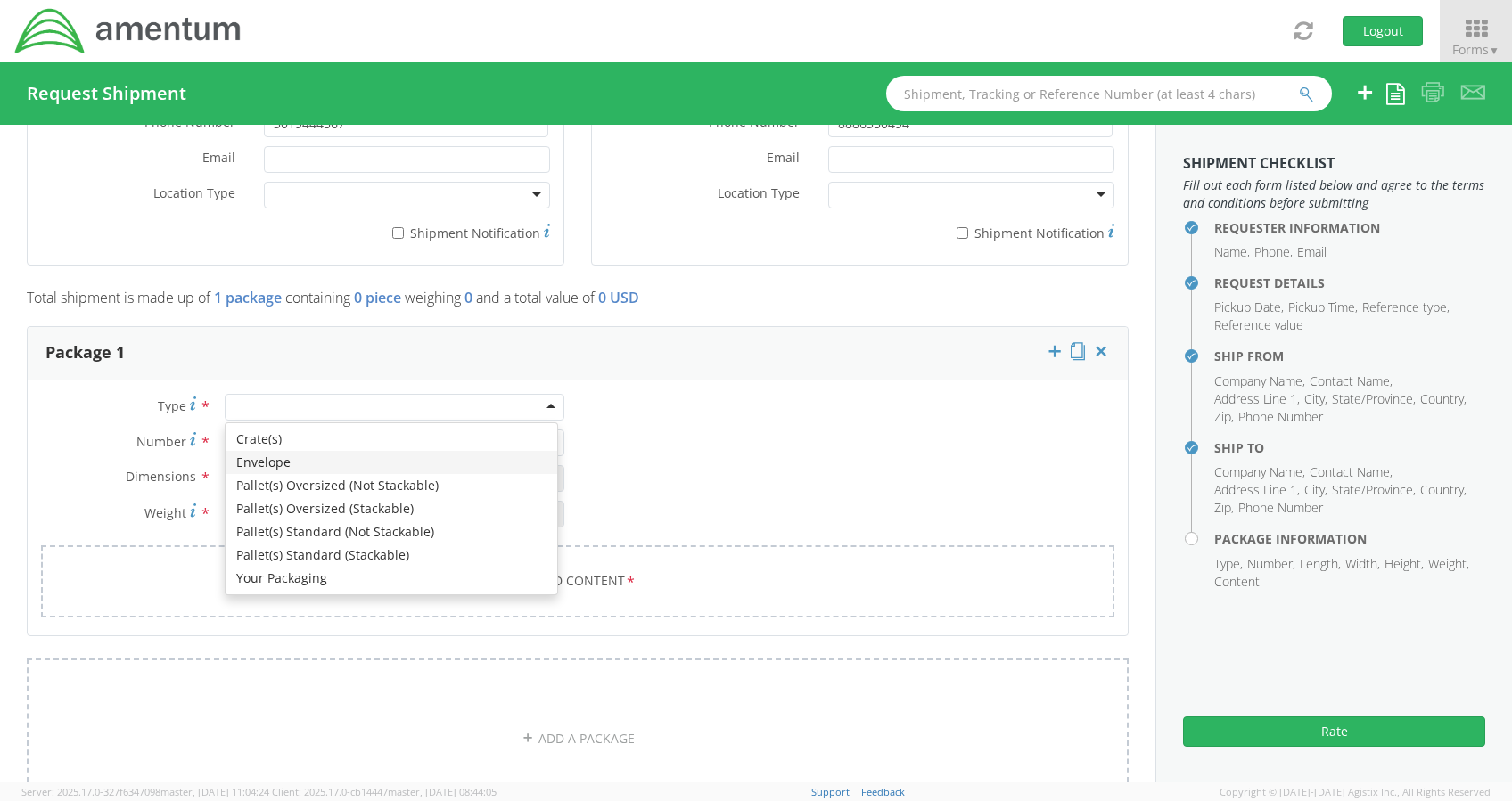
type input "1"
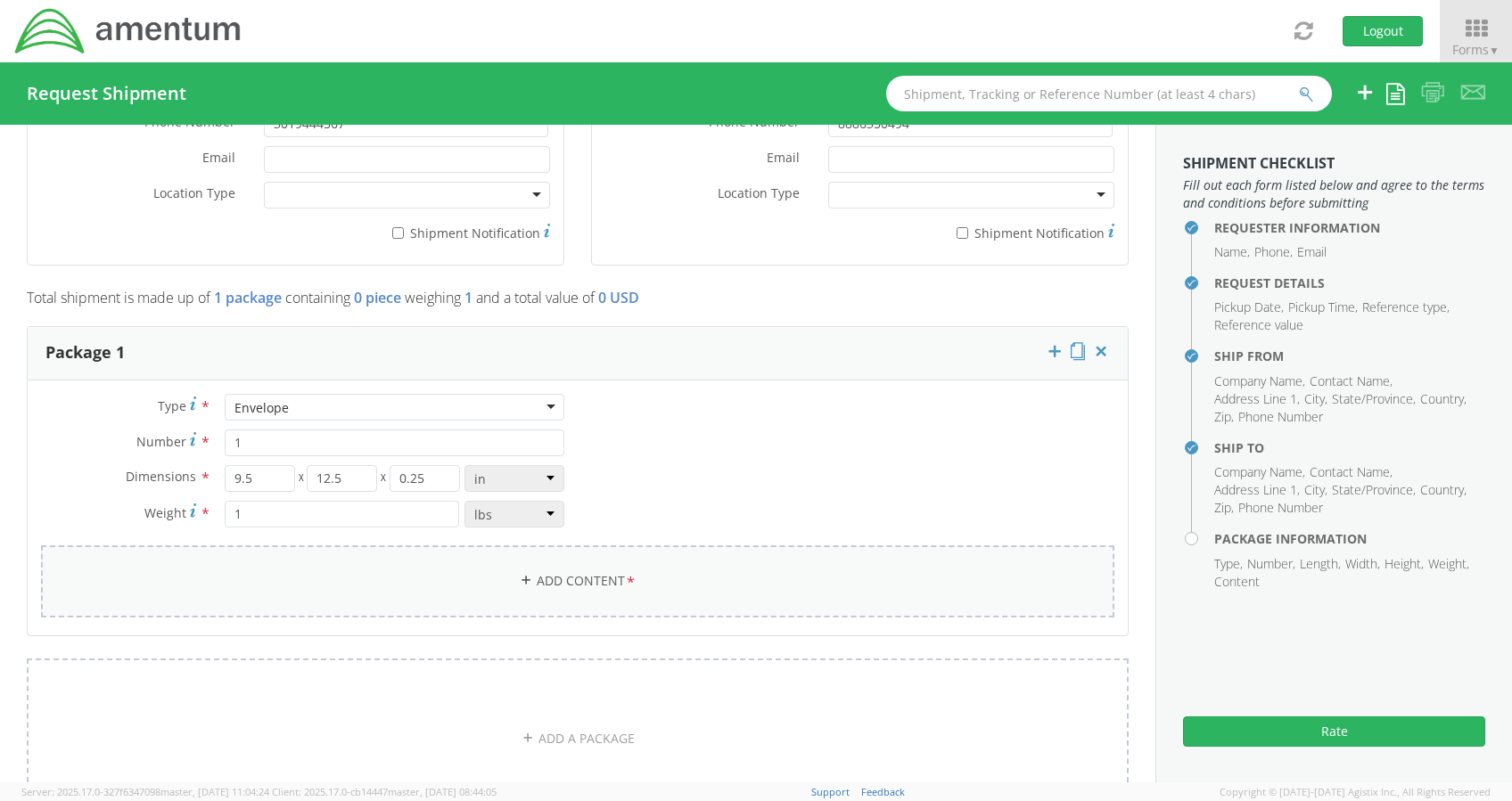
click at [535, 599] on link "Add Content *" at bounding box center [577, 582] width 1073 height 72
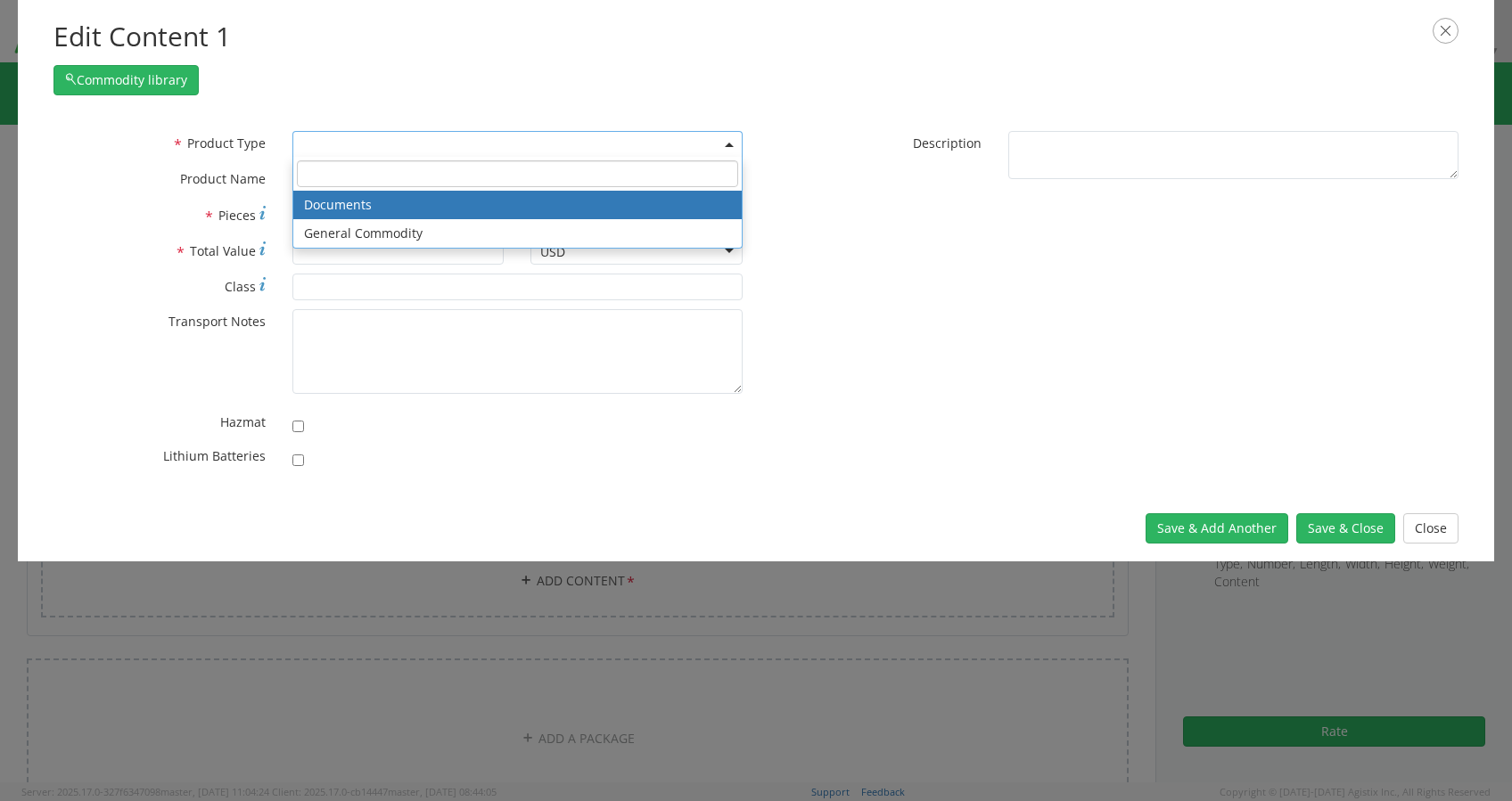
click at [438, 148] on span at bounding box center [517, 144] width 450 height 27
select select "DOCUMENT"
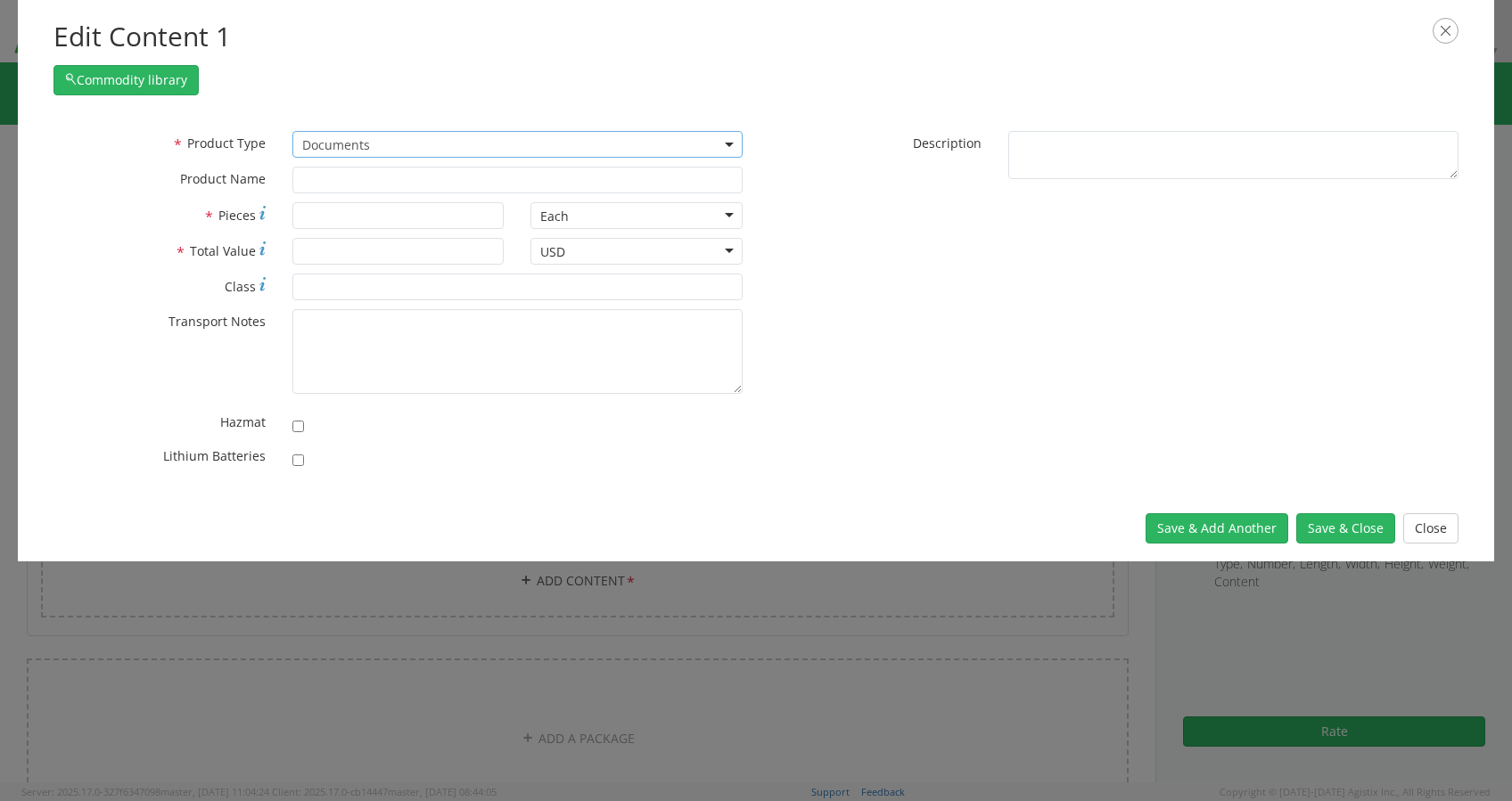
type input "Documents"
type input "1"
type textarea "Documents"
click at [1352, 524] on button "Save & Close" at bounding box center [1345, 528] width 99 height 30
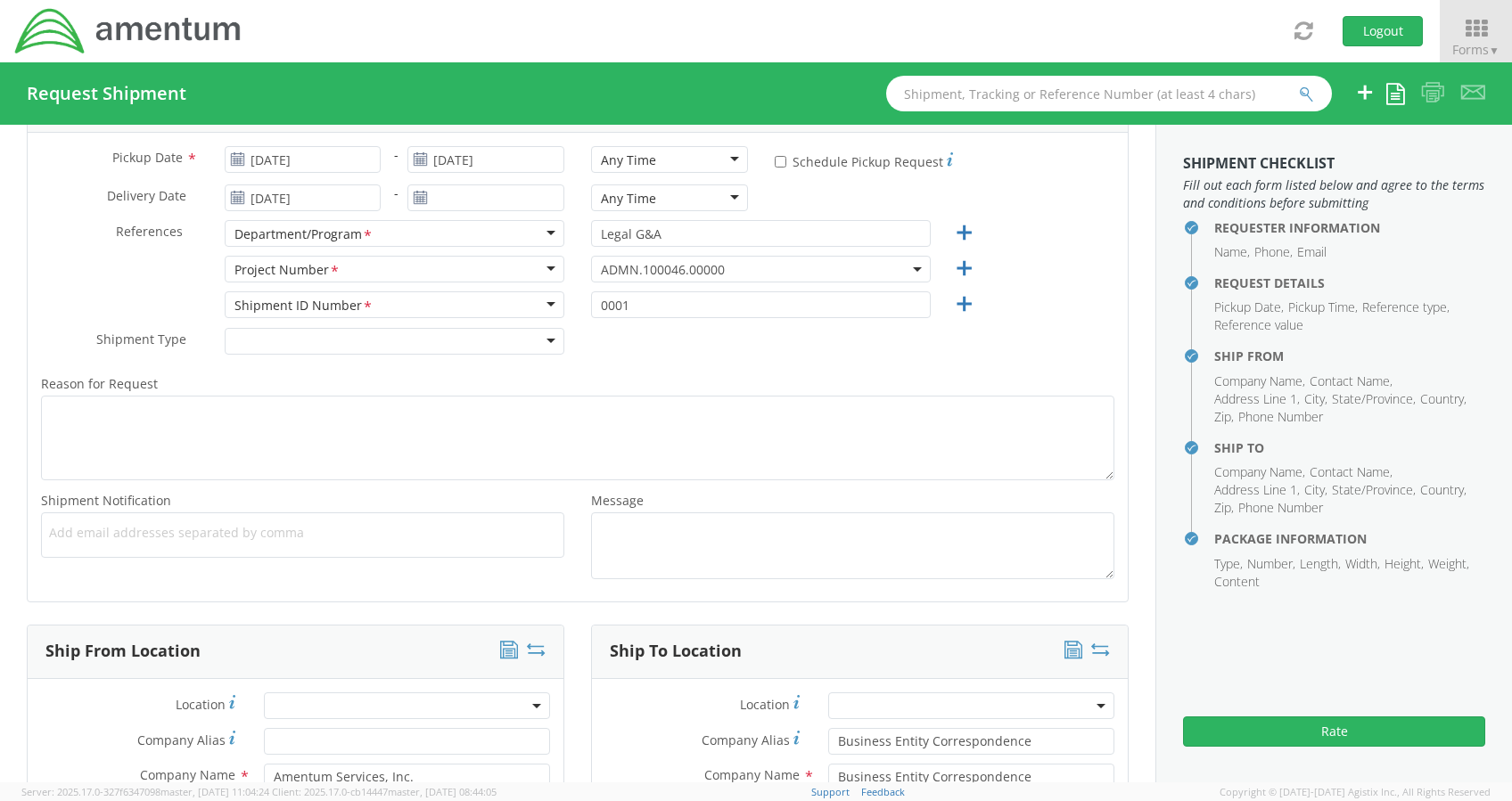
scroll to position [0, 0]
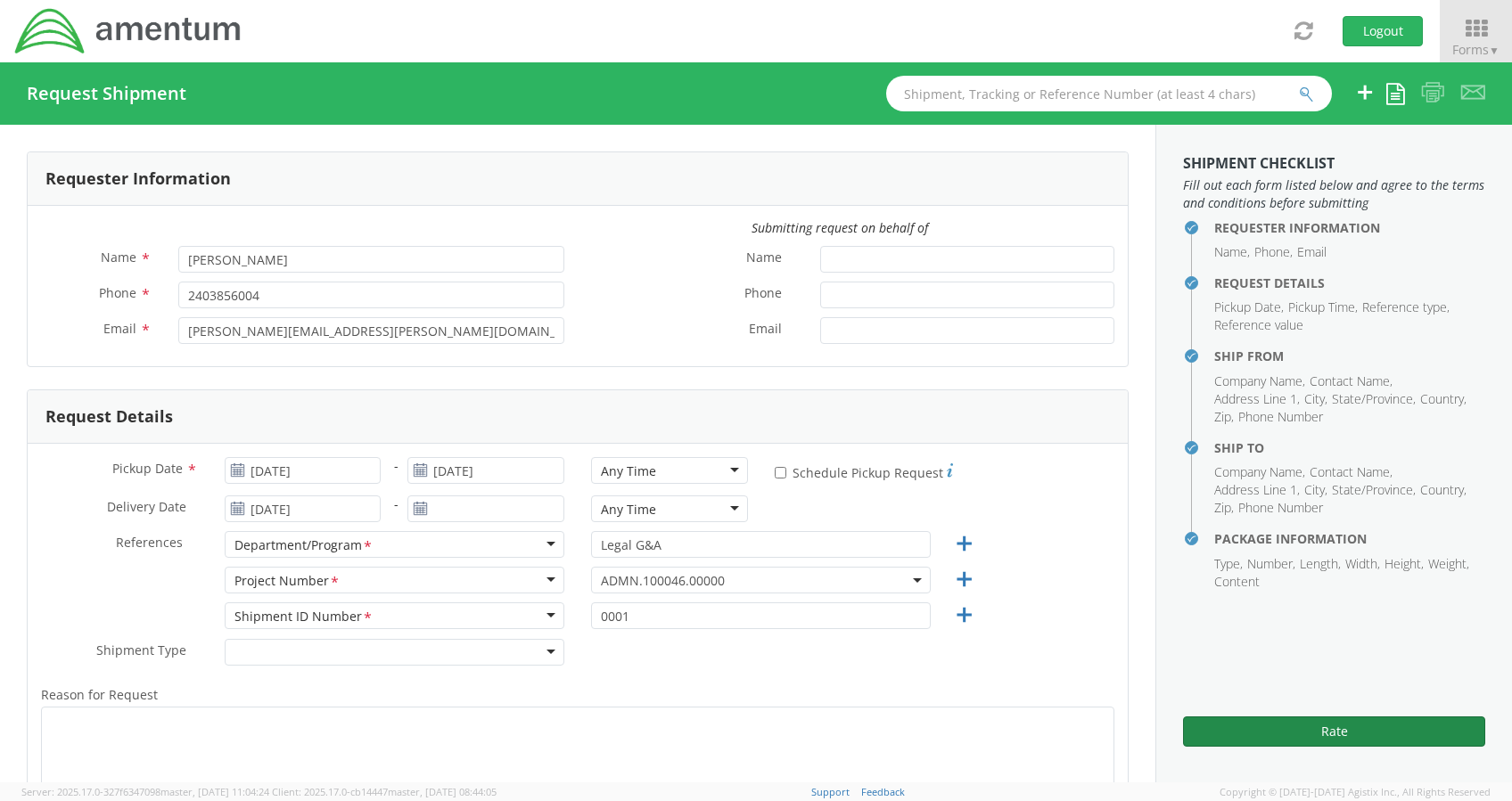
click at [1266, 726] on button "Rate" at bounding box center [1334, 731] width 302 height 30
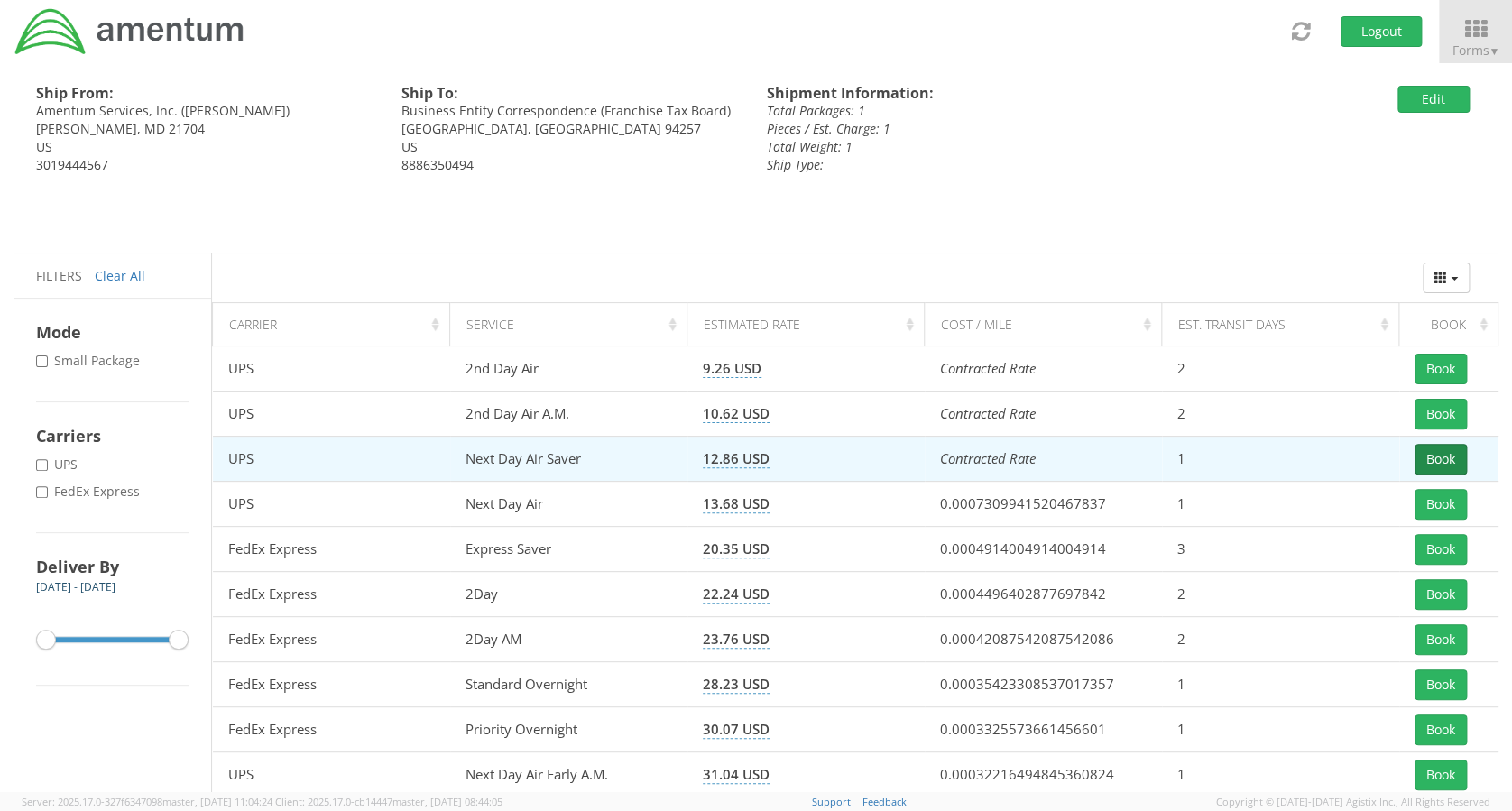
click at [1420, 457] on button "Book" at bounding box center [1441, 459] width 52 height 31
